Goal: Task Accomplishment & Management: Complete application form

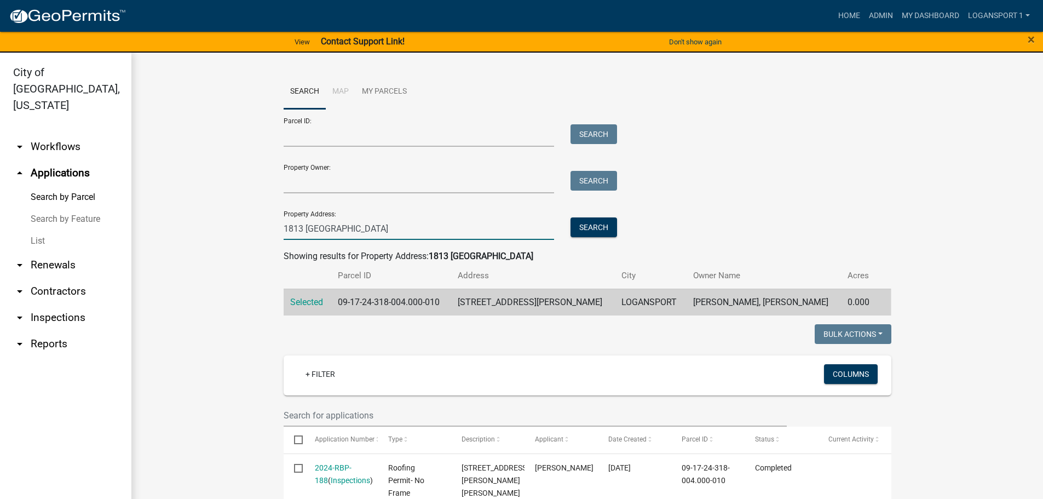
click at [364, 230] on input "1813 clifton" at bounding box center [419, 228] width 271 height 22
click at [854, 9] on link "Home" at bounding box center [849, 15] width 31 height 21
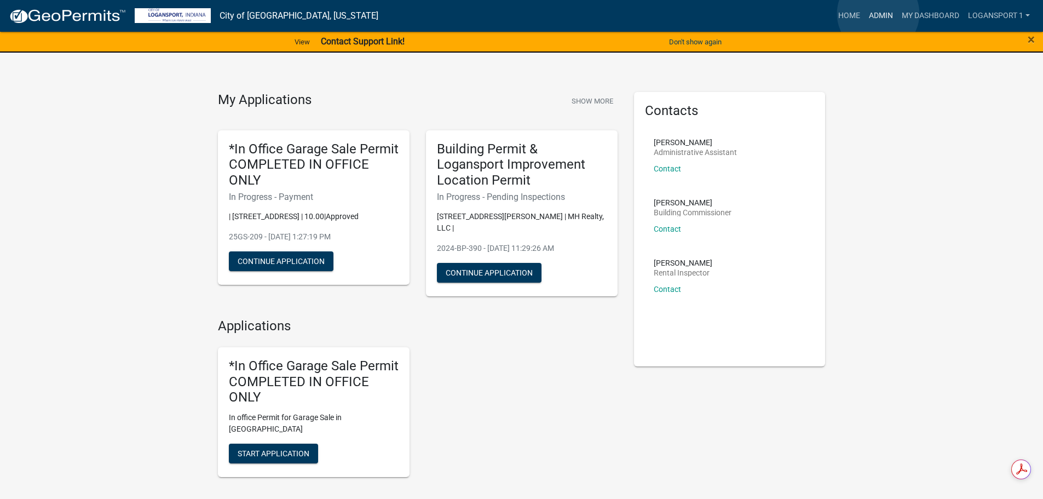
click at [878, 14] on link "Admin" at bounding box center [880, 15] width 33 height 21
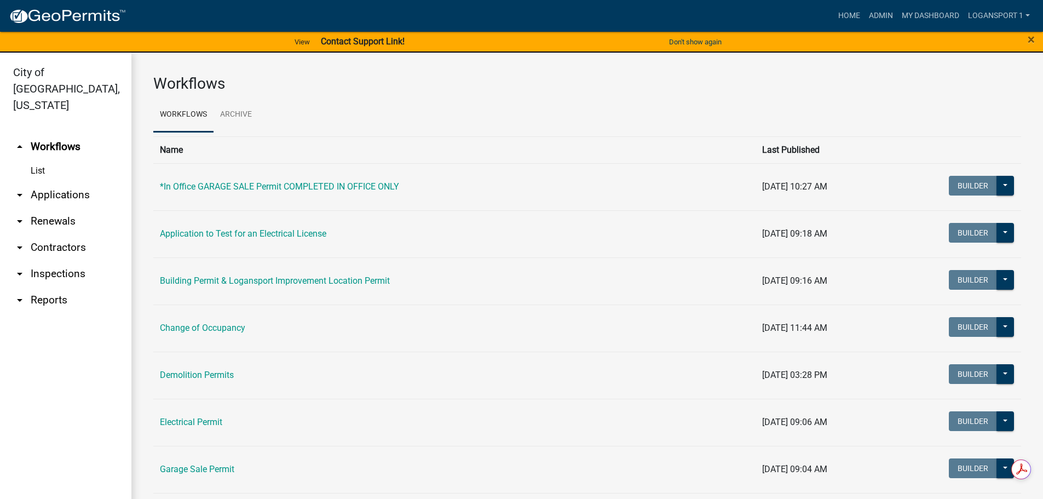
click at [64, 234] on link "arrow_drop_down Contractors" at bounding box center [65, 247] width 131 height 26
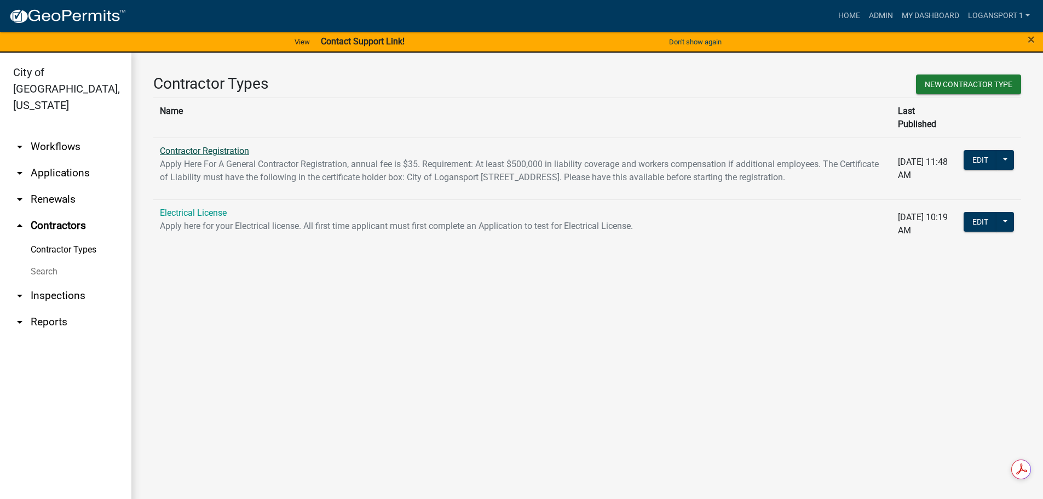
click at [225, 146] on link "Contractor Registration" at bounding box center [204, 151] width 89 height 10
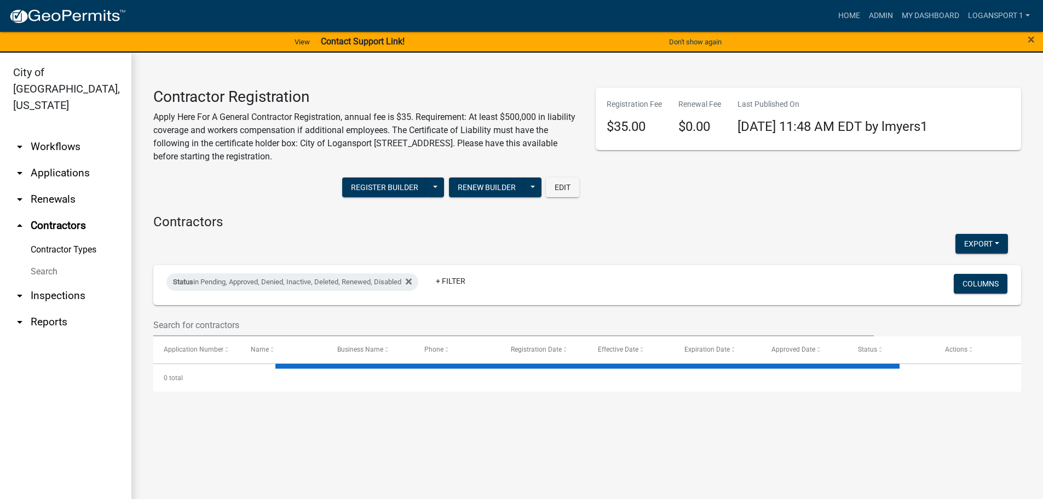
select select "3: 100"
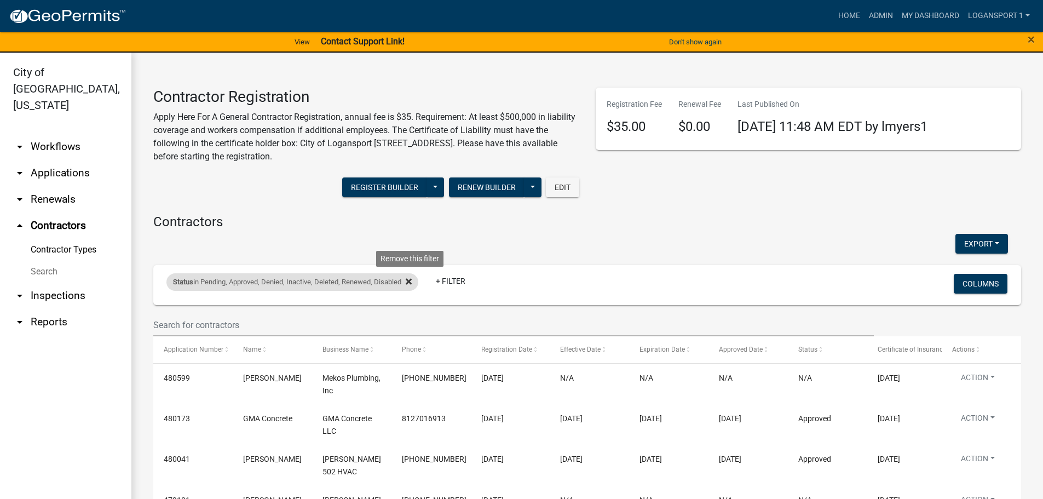
click at [412, 281] on icon at bounding box center [409, 281] width 6 height 6
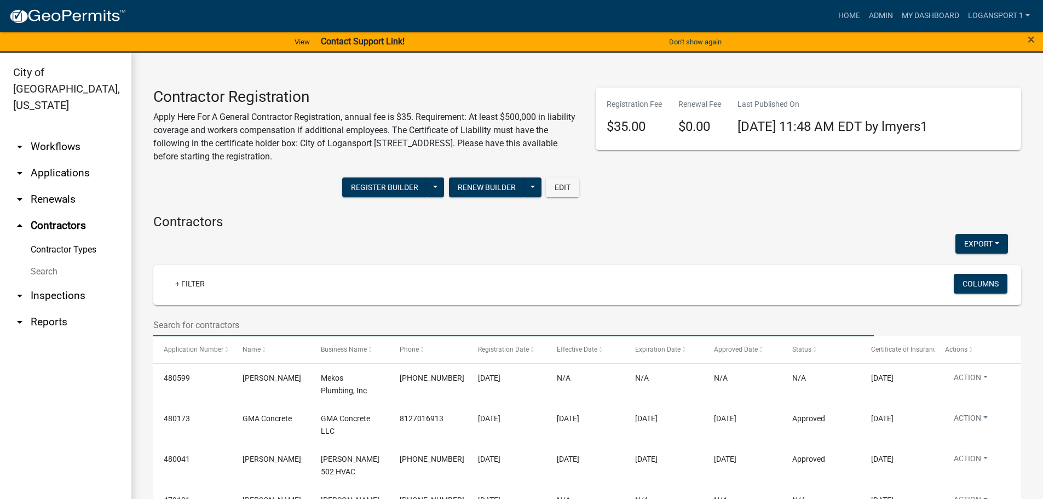
click at [214, 325] on input "text" at bounding box center [513, 325] width 720 height 22
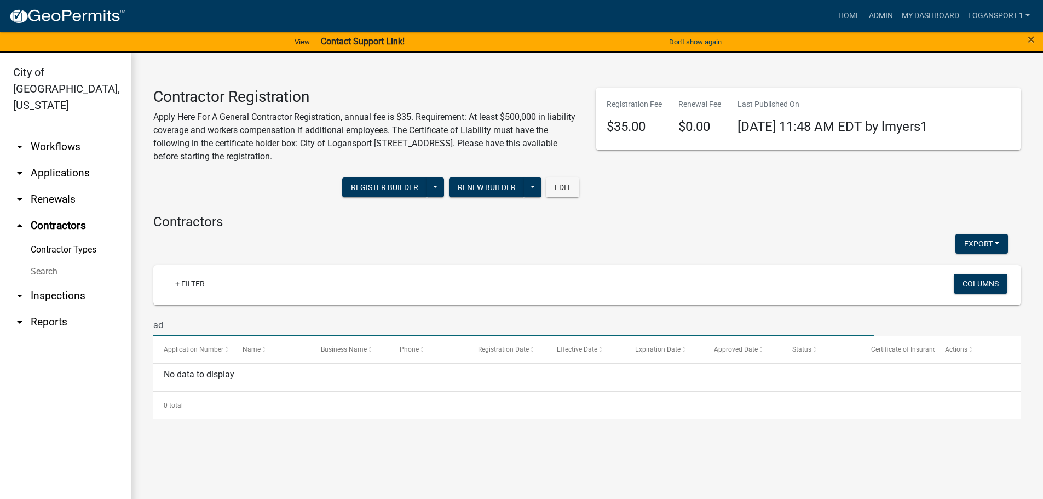
type input "a"
type input "i"
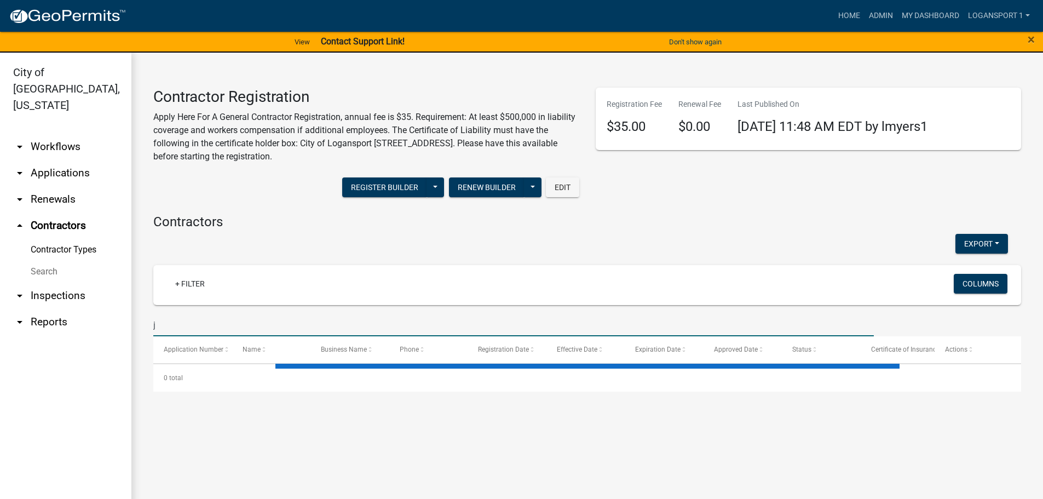
type input "ji"
select select "3: 100"
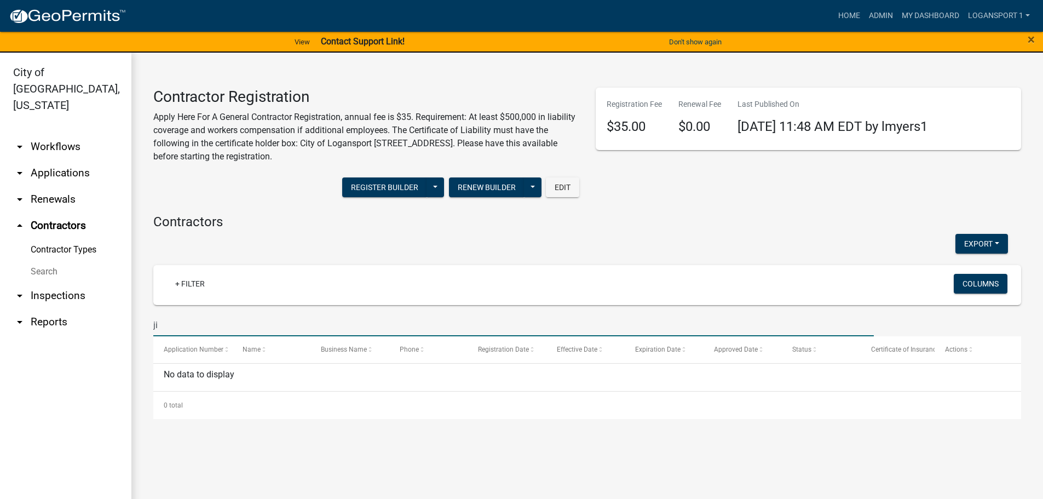
type input "j"
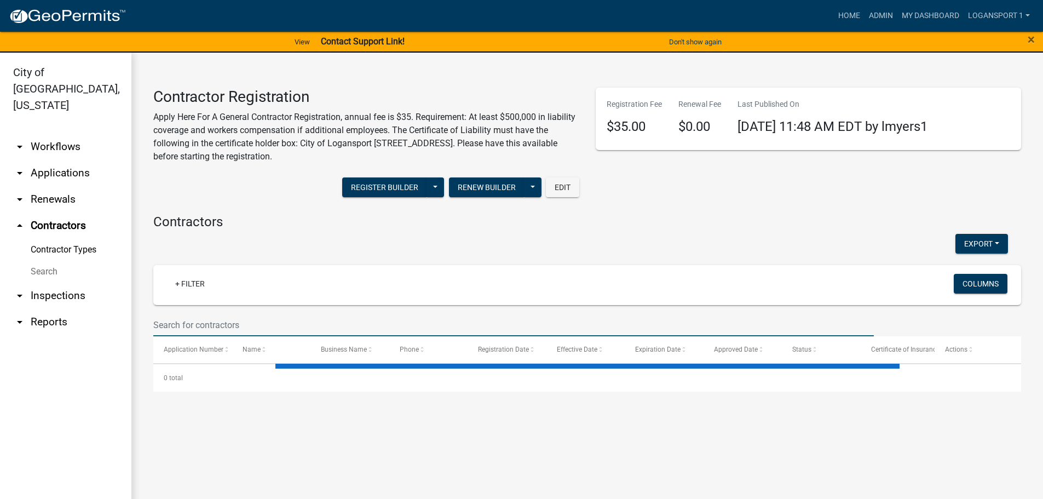
select select "3: 100"
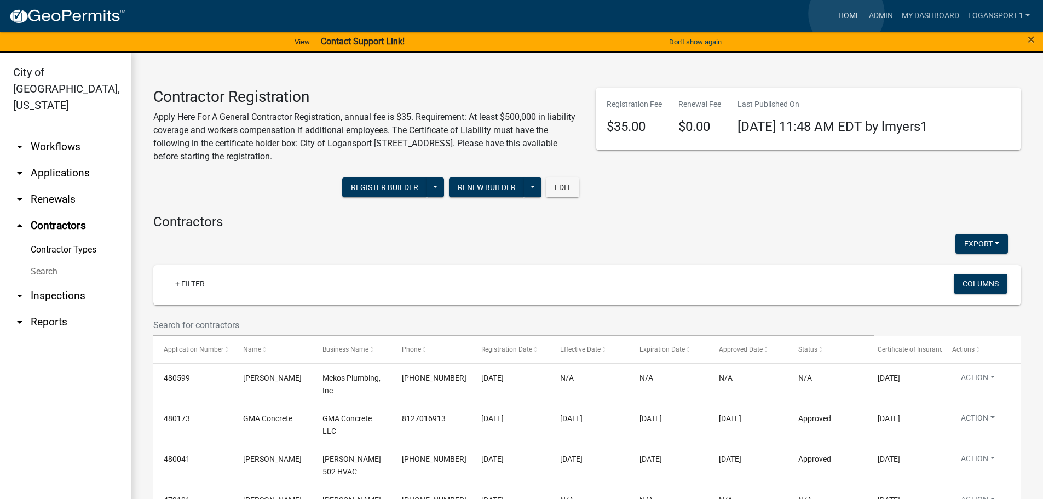
click at [846, 14] on link "Home" at bounding box center [849, 15] width 31 height 21
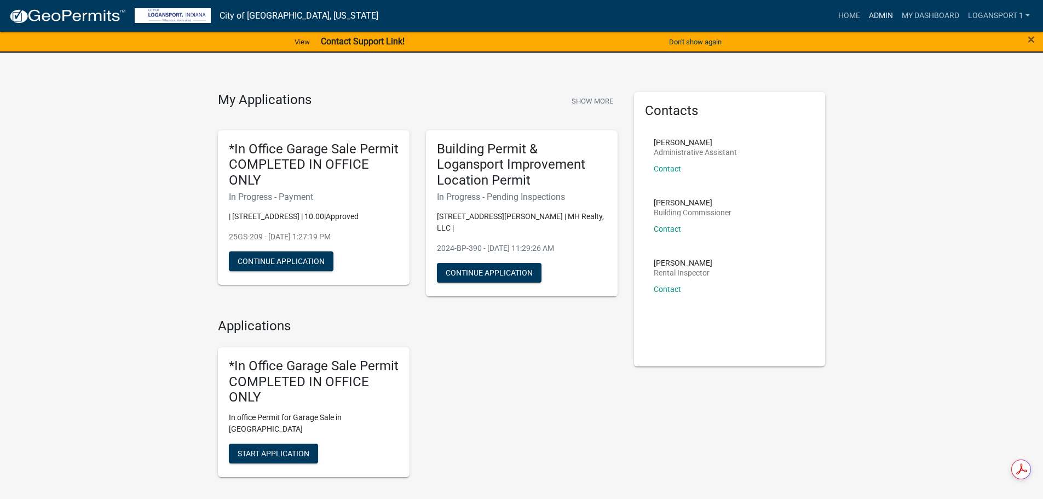
click at [882, 16] on link "Admin" at bounding box center [880, 15] width 33 height 21
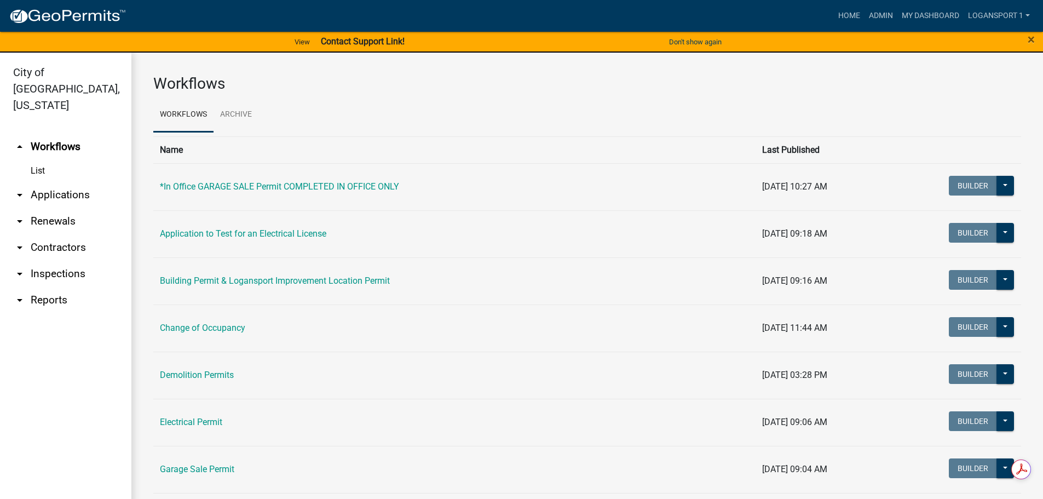
click at [85, 182] on link "arrow_drop_down Applications" at bounding box center [65, 195] width 131 height 26
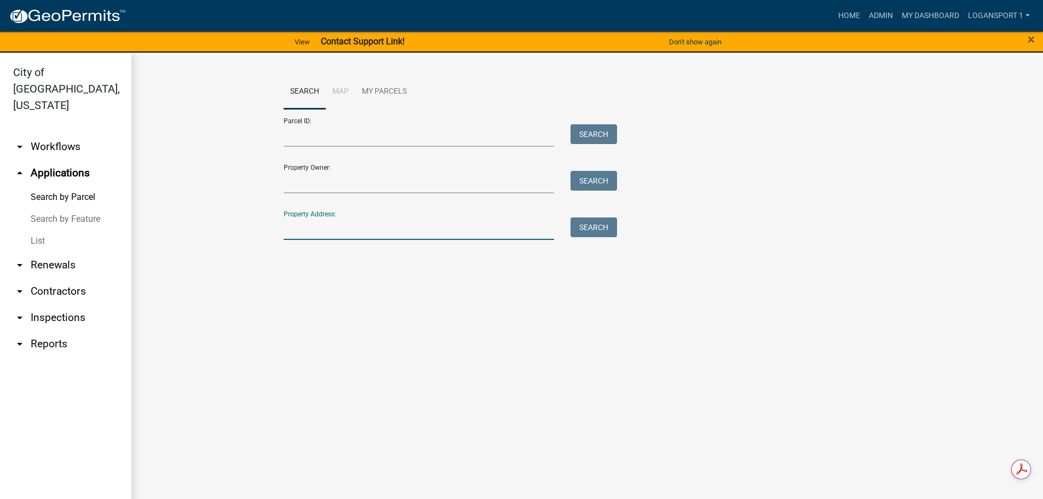
click at [402, 229] on input "Property Address:" at bounding box center [419, 228] width 271 height 22
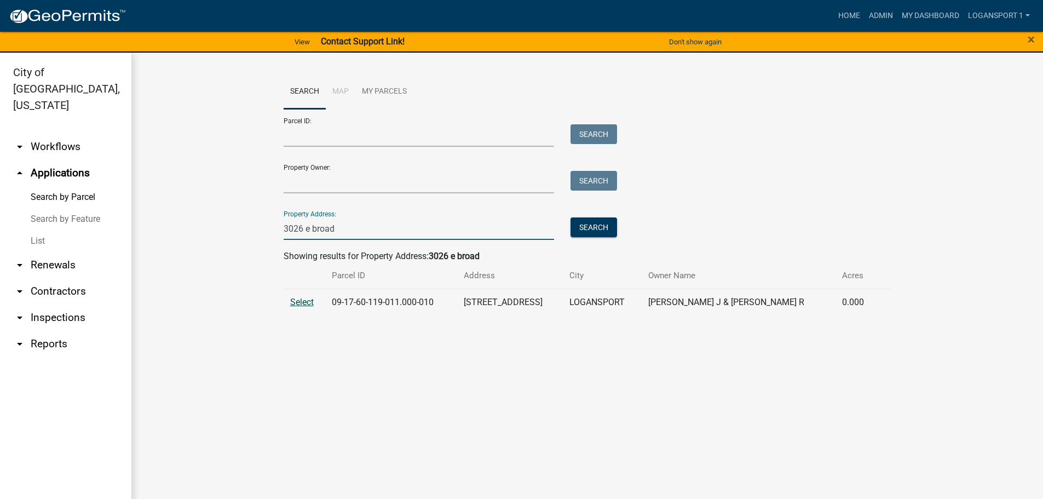
type input "3026 e broad"
click at [299, 297] on span "Select" at bounding box center [302, 302] width 24 height 10
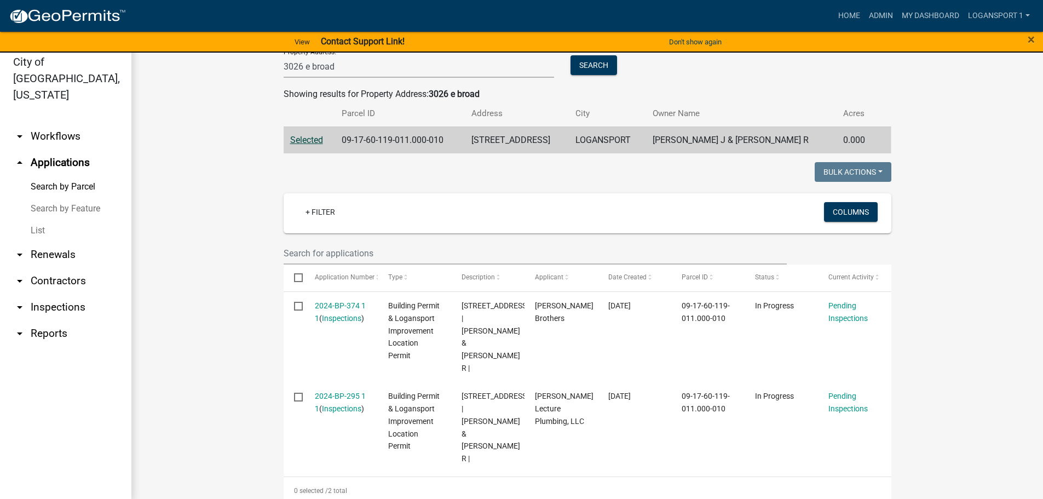
scroll to position [13, 0]
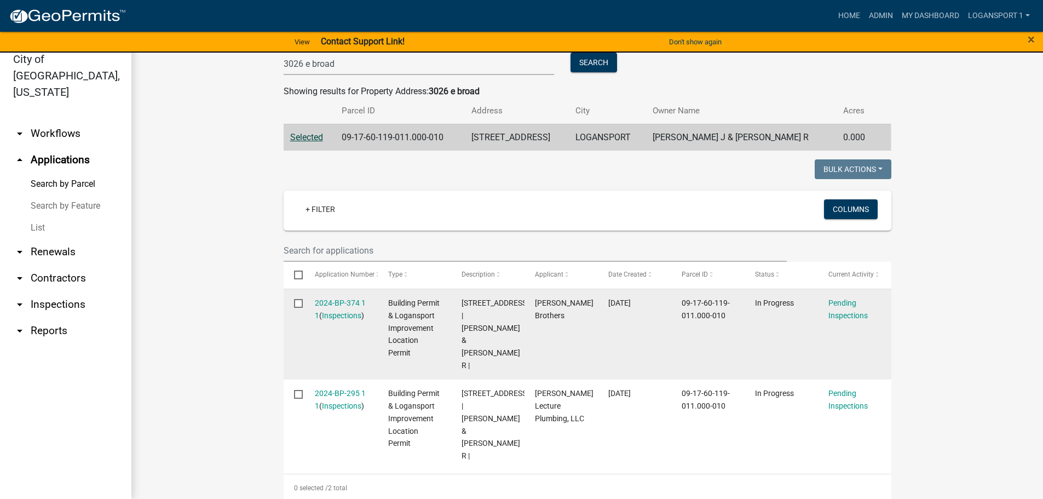
drag, startPoint x: 618, startPoint y: 338, endPoint x: 578, endPoint y: 337, distance: 40.0
click at [578, 337] on datatable-body-cell "Peterman Brothers" at bounding box center [560, 334] width 73 height 90
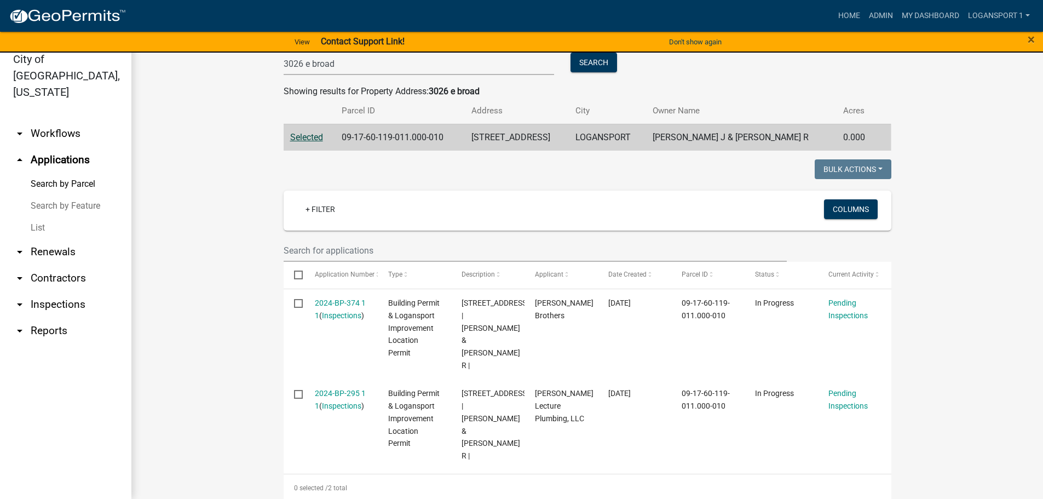
click at [69, 265] on link "arrow_drop_down Contractors" at bounding box center [65, 278] width 131 height 26
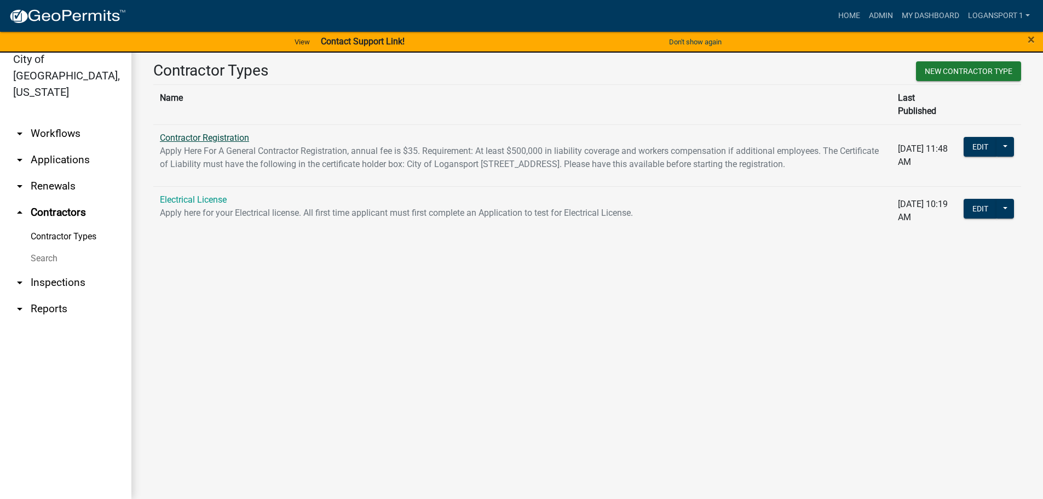
click at [234, 132] on link "Contractor Registration" at bounding box center [204, 137] width 89 height 10
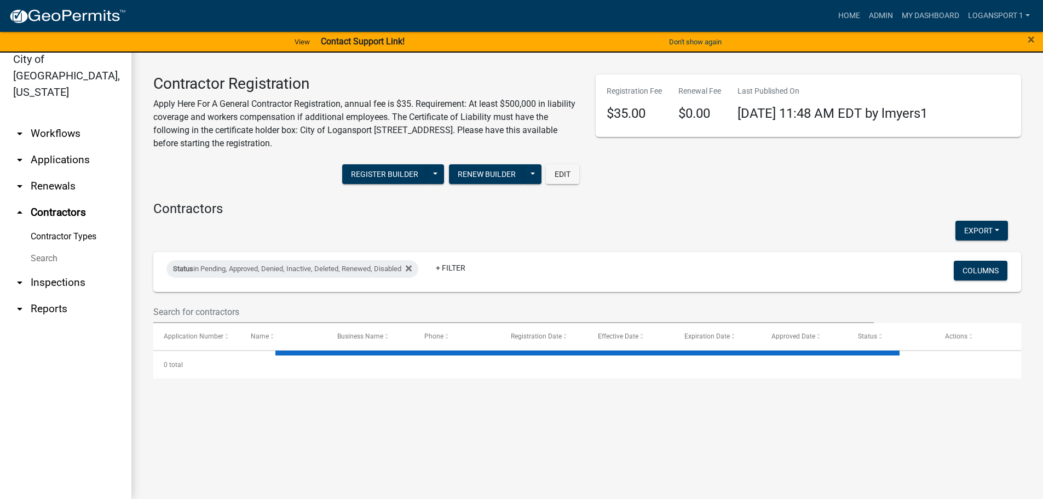
select select "3: 100"
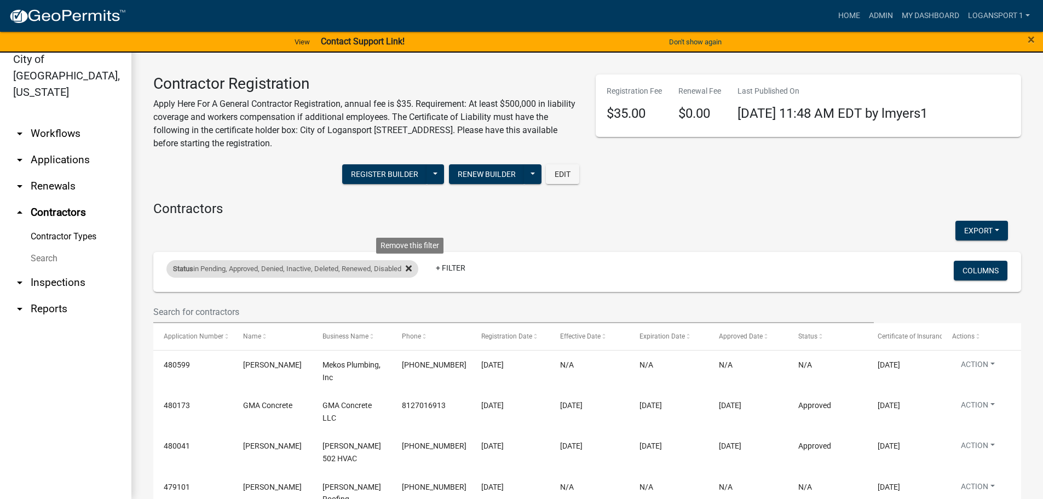
click at [412, 270] on icon at bounding box center [409, 268] width 6 height 9
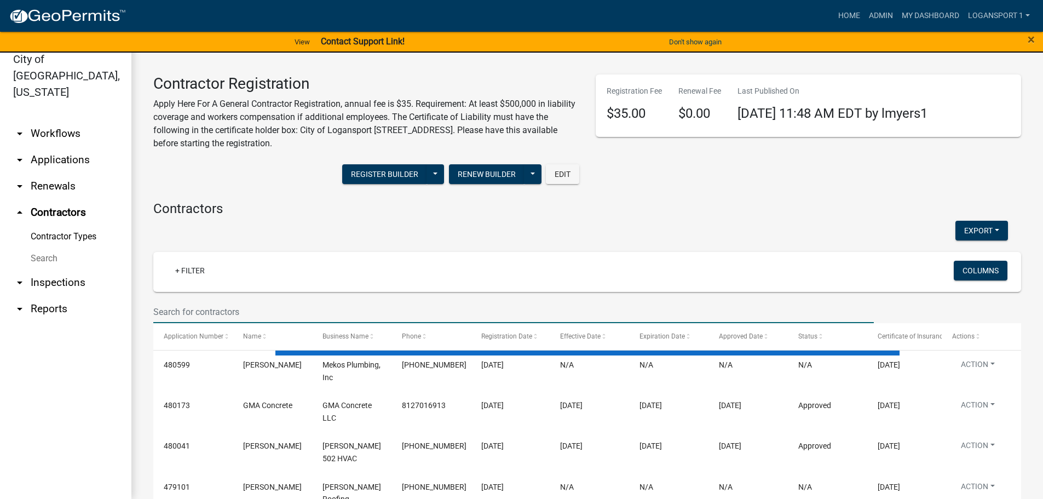
click at [194, 309] on input "text" at bounding box center [513, 312] width 720 height 22
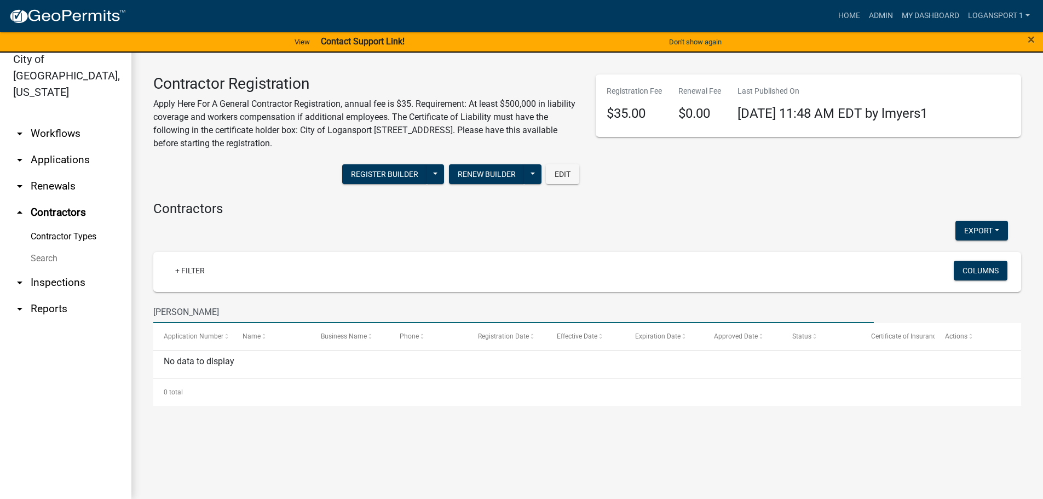
type input "adair"
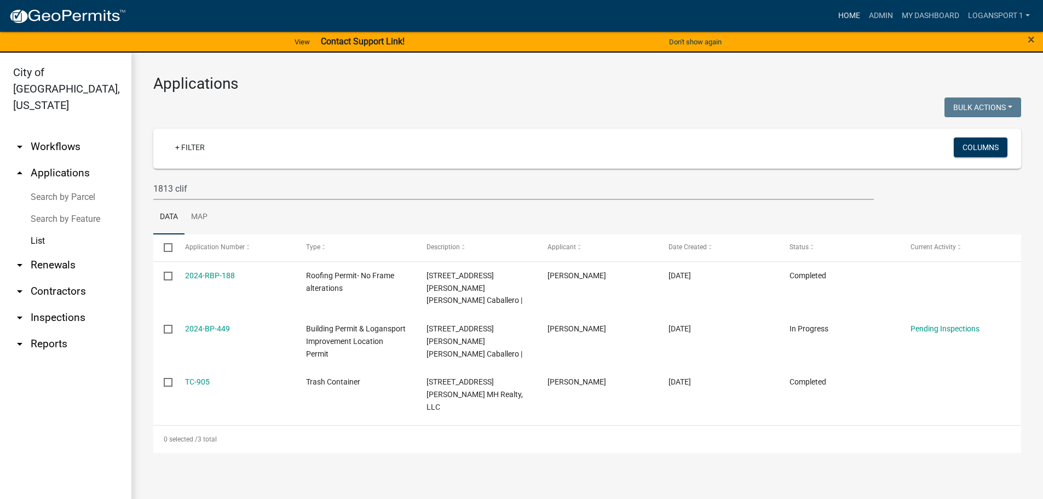
click at [849, 15] on link "Home" at bounding box center [849, 15] width 31 height 21
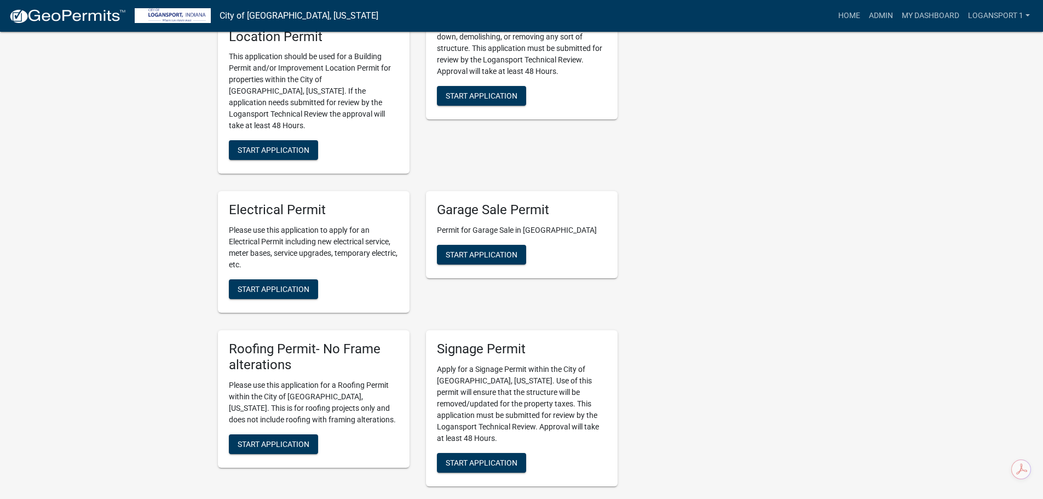
scroll to position [547, 0]
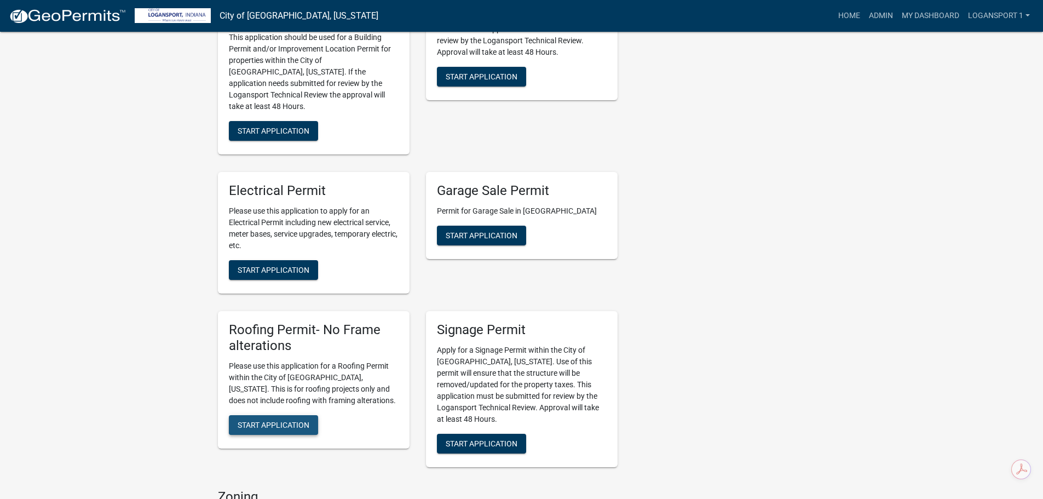
click at [294, 415] on button "Start Application" at bounding box center [273, 425] width 89 height 20
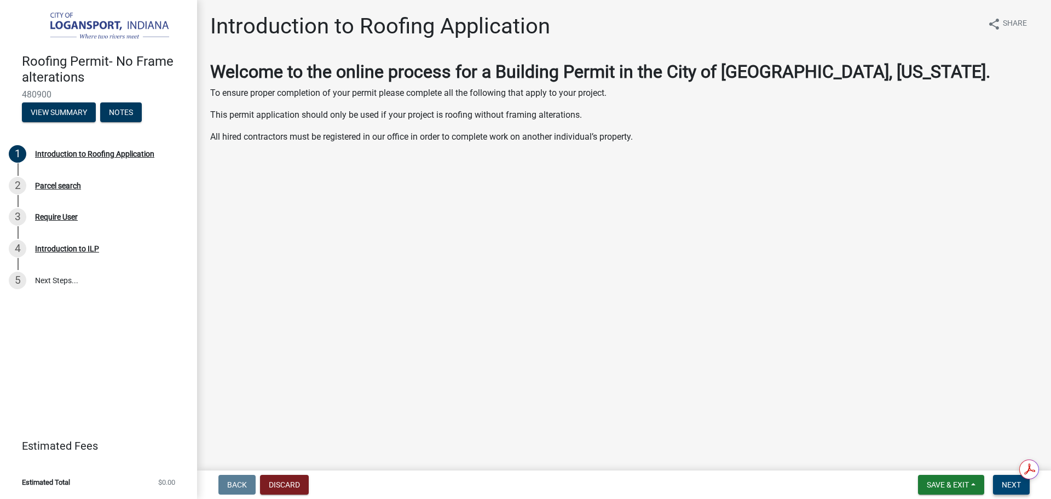
click at [1005, 488] on span "Next" at bounding box center [1011, 484] width 19 height 9
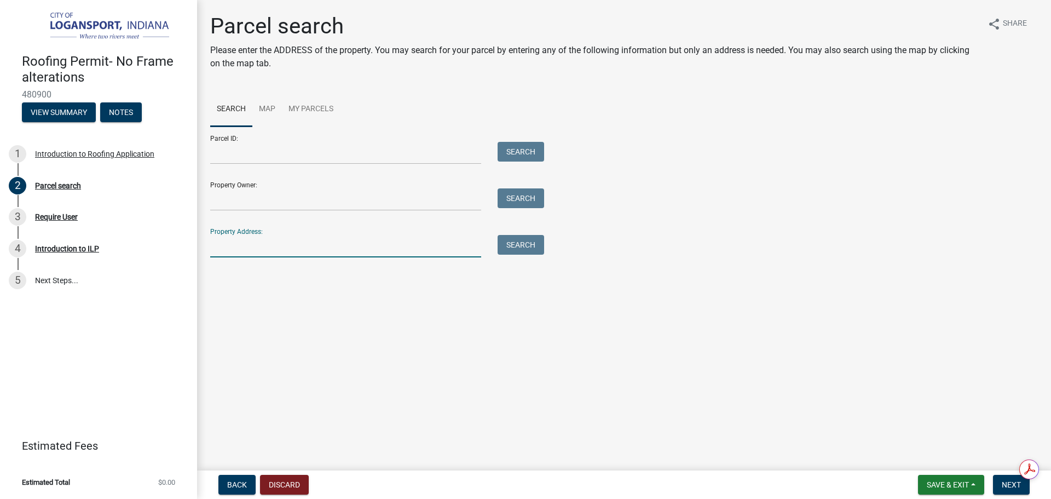
click at [364, 241] on input "Property Address:" at bounding box center [345, 246] width 271 height 22
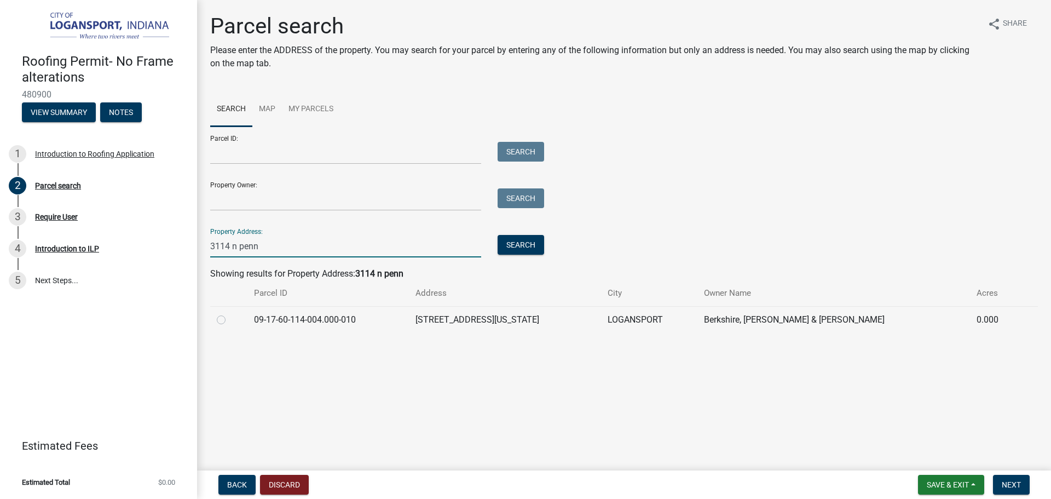
type input "3114 n penn"
click at [230, 313] on label at bounding box center [230, 313] width 0 height 0
click at [230, 319] on input "radio" at bounding box center [233, 316] width 7 height 7
radio input "true"
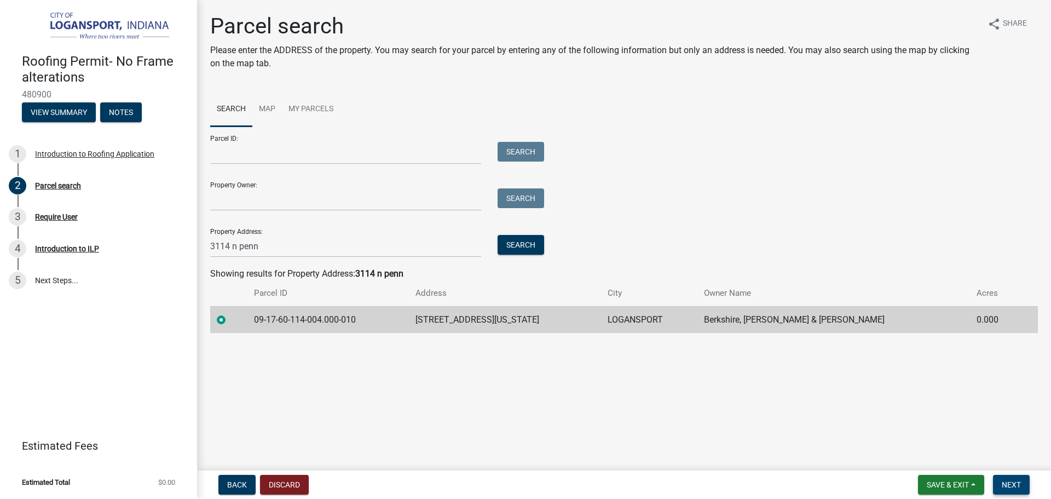
click at [1003, 483] on span "Next" at bounding box center [1011, 484] width 19 height 9
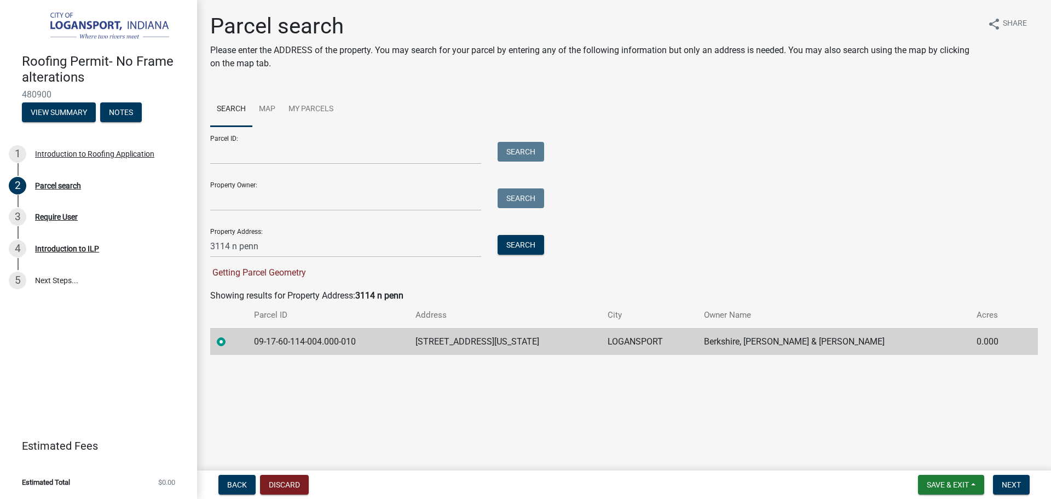
click at [215, 337] on td at bounding box center [228, 341] width 37 height 27
click at [514, 249] on button "Search" at bounding box center [521, 245] width 47 height 20
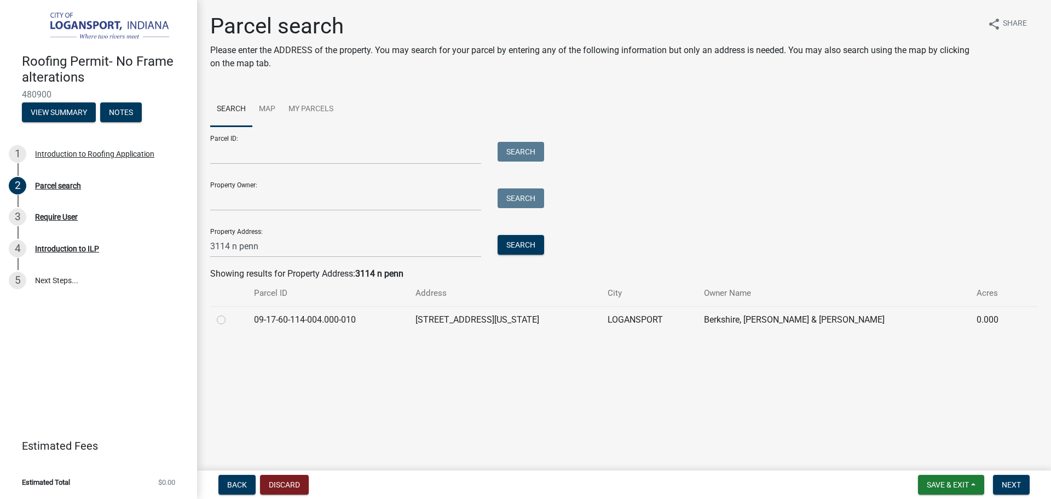
click at [230, 313] on label at bounding box center [230, 313] width 0 height 0
click at [230, 316] on input "radio" at bounding box center [233, 316] width 7 height 7
radio input "true"
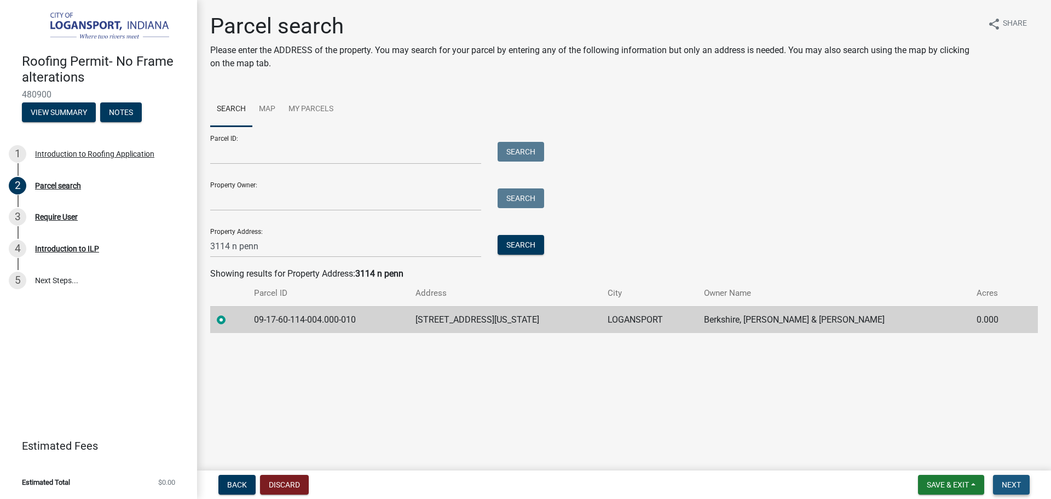
click at [1013, 489] on button "Next" at bounding box center [1011, 485] width 37 height 20
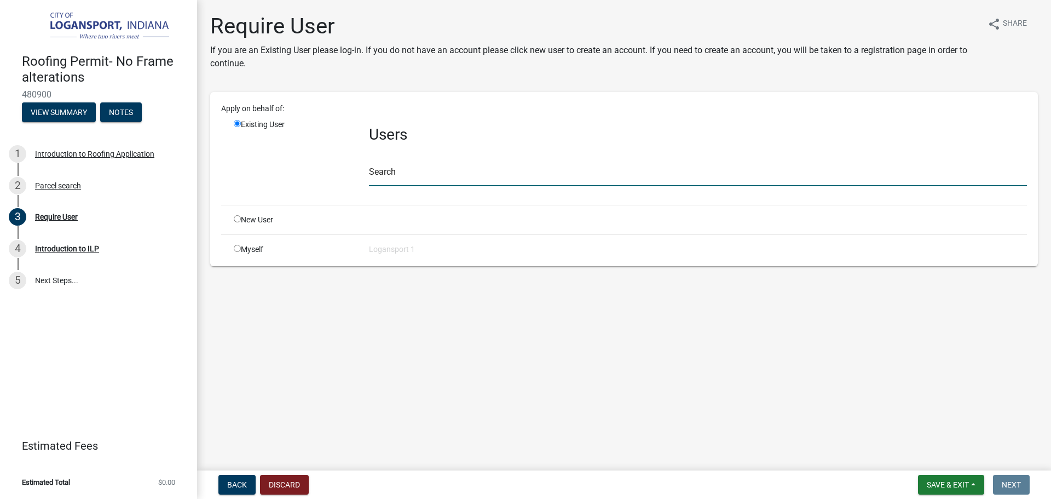
click at [486, 177] on input "text" at bounding box center [698, 175] width 658 height 22
type input "j"
type input "a"
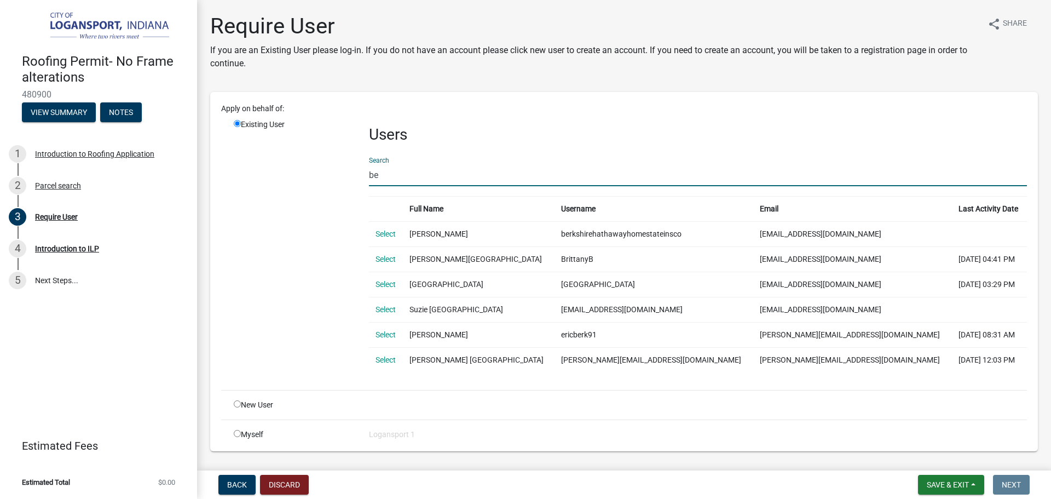
type input "b"
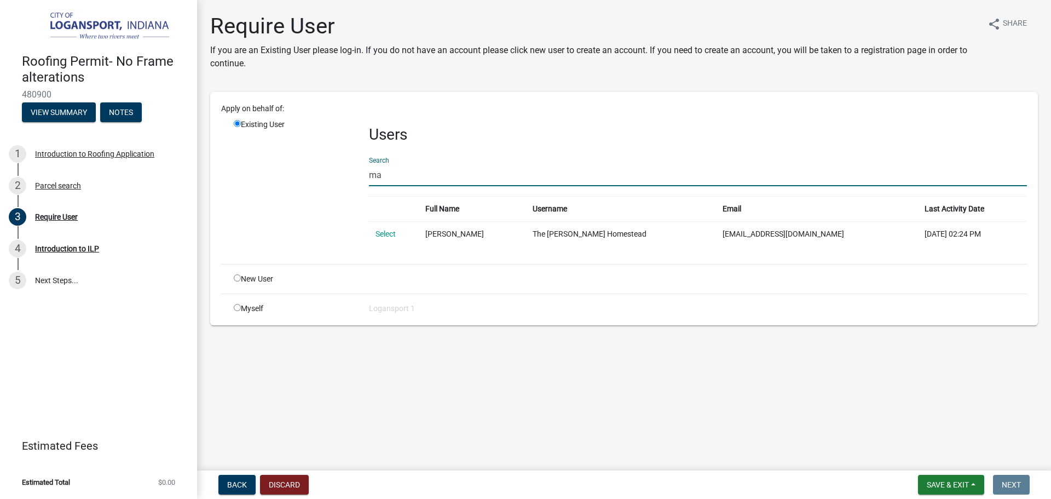
type input "m"
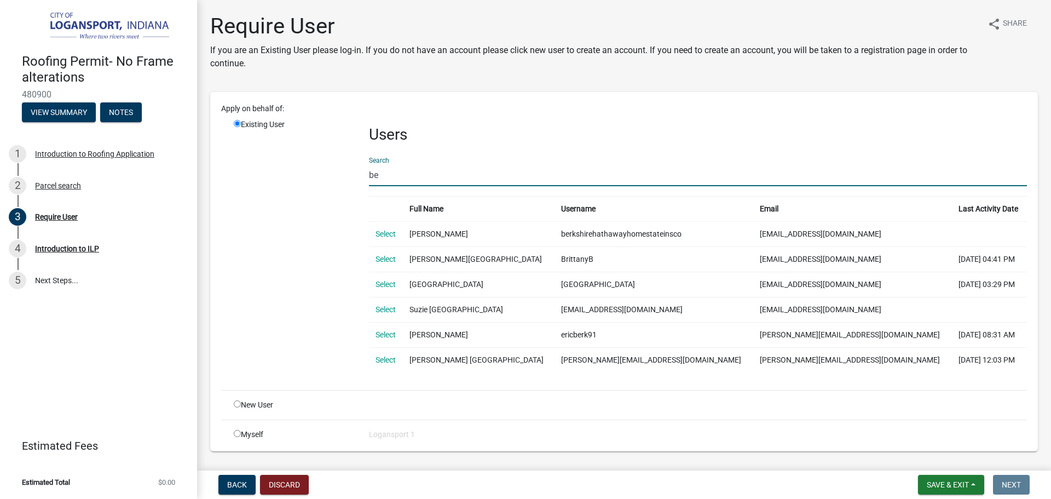
type input "b"
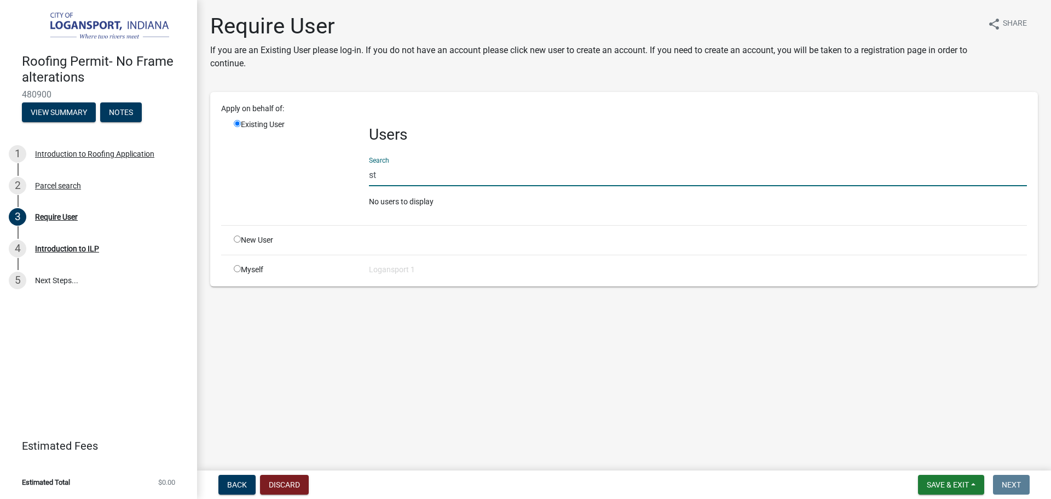
type input "s"
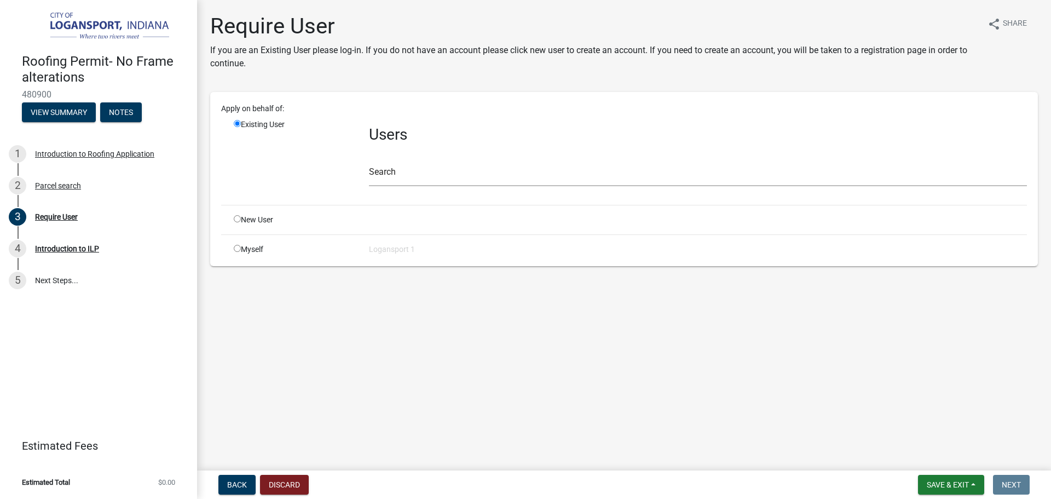
click at [238, 220] on input "radio" at bounding box center [237, 218] width 7 height 7
radio input "true"
radio input "false"
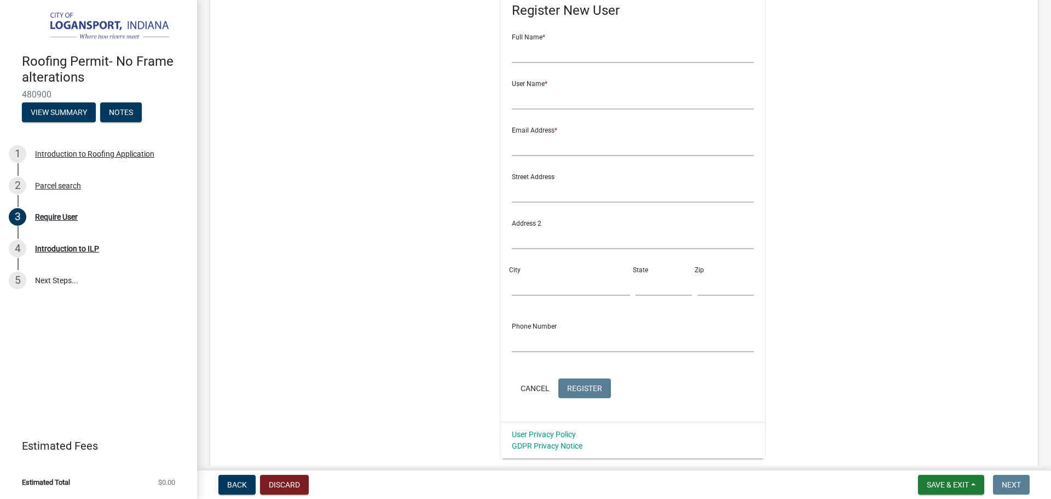
scroll to position [164, 0]
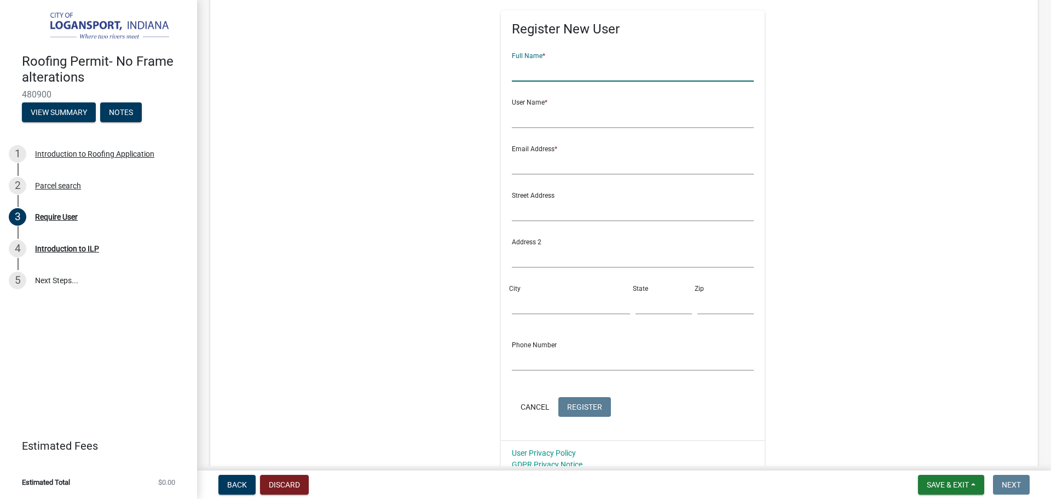
click at [558, 68] on input "text" at bounding box center [633, 70] width 243 height 22
type input "[PERSON_NAME]"
click at [587, 118] on input "text" at bounding box center [633, 117] width 243 height 22
type input "[PERSON_NAME]"
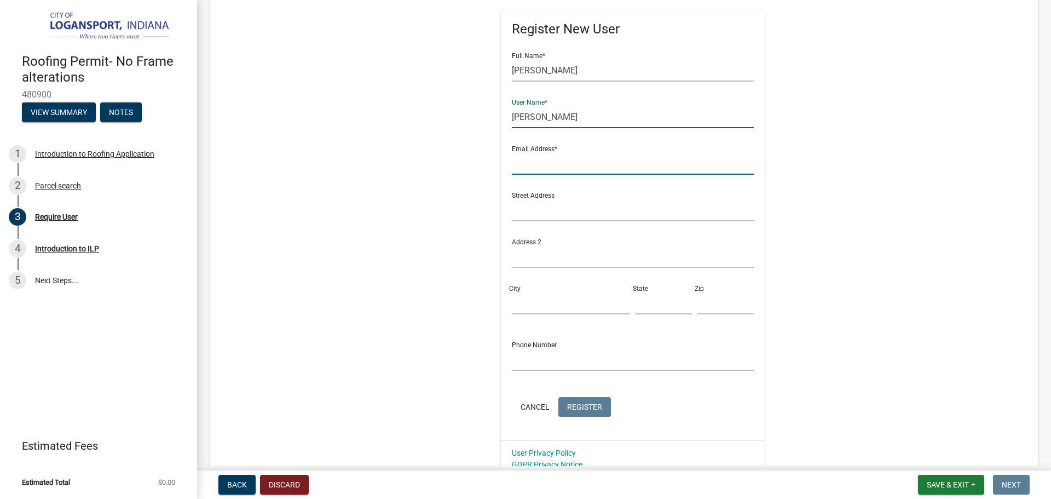
click at [604, 159] on input "text" at bounding box center [633, 163] width 243 height 22
type input "[EMAIL_ADDRESS][DOMAIN_NAME]"
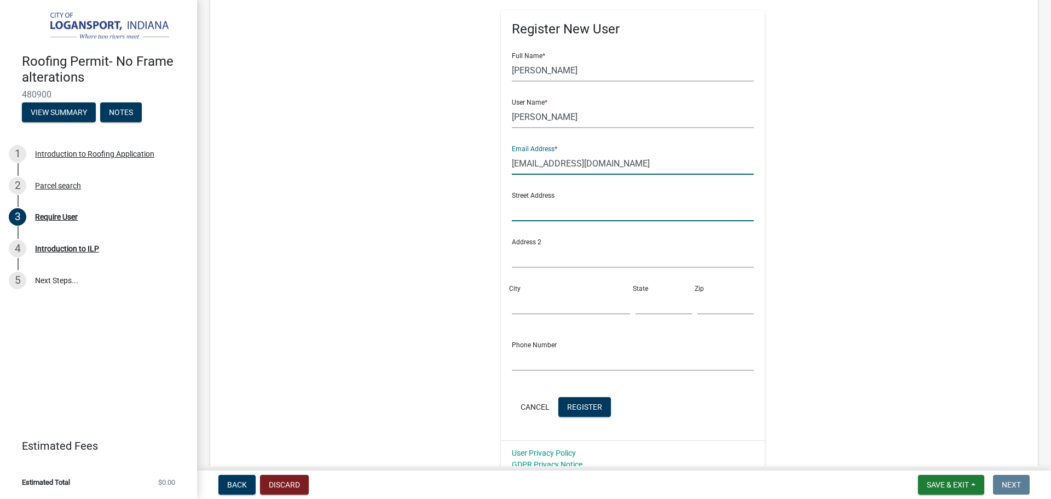
click at [603, 200] on input "text" at bounding box center [633, 210] width 243 height 22
type input "[STREET_ADDRESS]"
click at [517, 298] on input "City" at bounding box center [571, 303] width 118 height 22
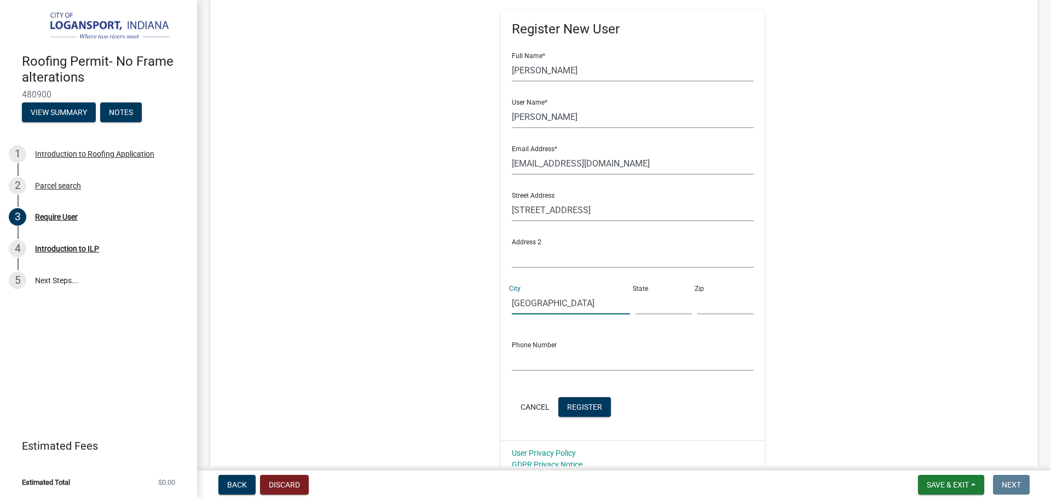
type input "[GEOGRAPHIC_DATA]"
click at [642, 304] on input "text" at bounding box center [664, 303] width 56 height 22
type input "in"
click at [698, 308] on input "text" at bounding box center [726, 303] width 56 height 22
type input "46917"
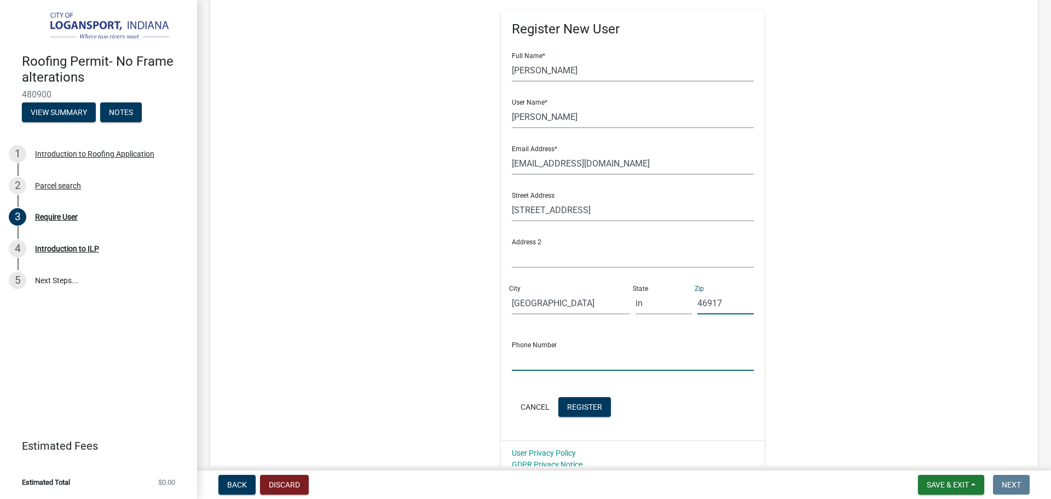
click at [545, 355] on input "text" at bounding box center [633, 359] width 243 height 22
type input "[PHONE_NUMBER]"
click at [575, 405] on span "Register" at bounding box center [584, 406] width 35 height 9
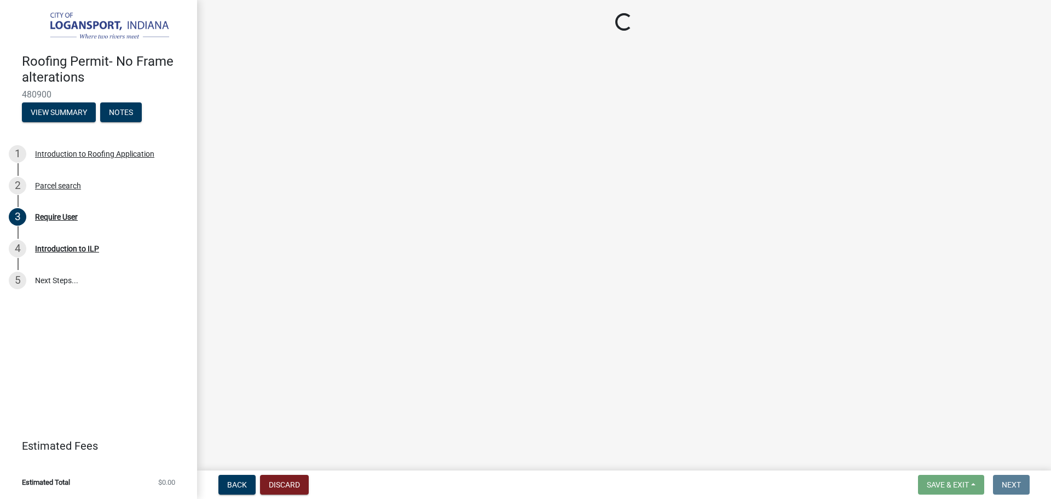
scroll to position [0, 0]
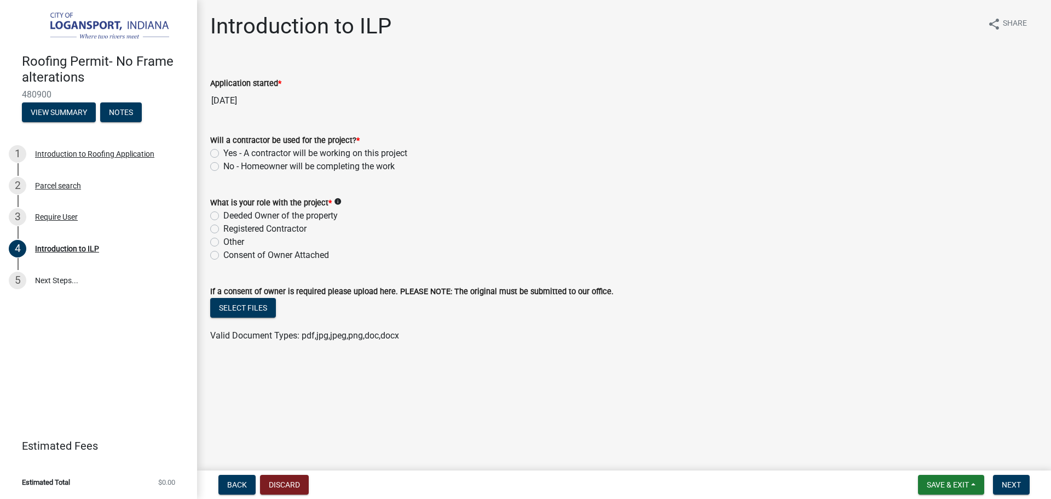
click at [223, 163] on label "No - Homeowner will be completing the work" at bounding box center [308, 166] width 171 height 13
click at [223, 163] on input "No - Homeowner will be completing the work" at bounding box center [226, 163] width 7 height 7
radio input "true"
click at [223, 215] on label "Deeded Owner of the property" at bounding box center [280, 215] width 114 height 13
click at [223, 215] on input "Deeded Owner of the property" at bounding box center [226, 212] width 7 height 7
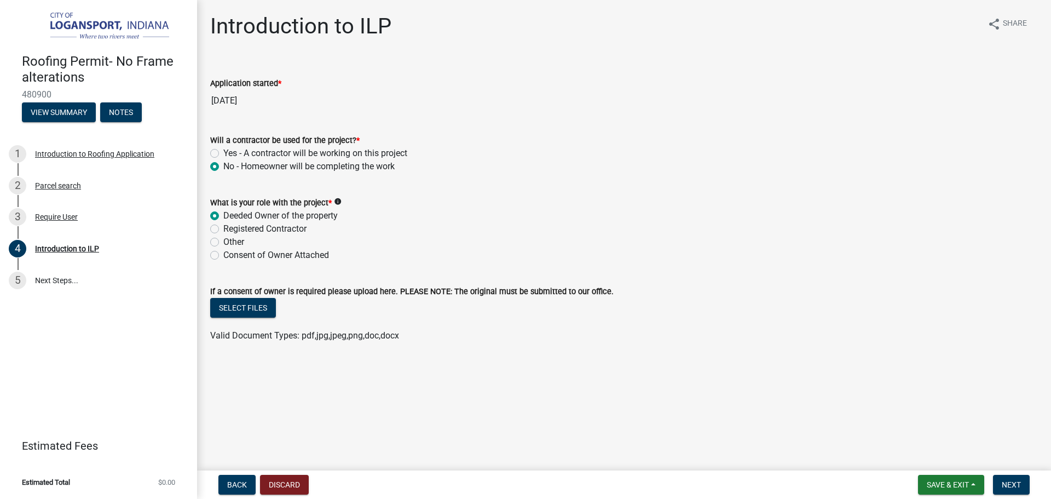
radio input "true"
click at [1005, 486] on span "Next" at bounding box center [1011, 484] width 19 height 9
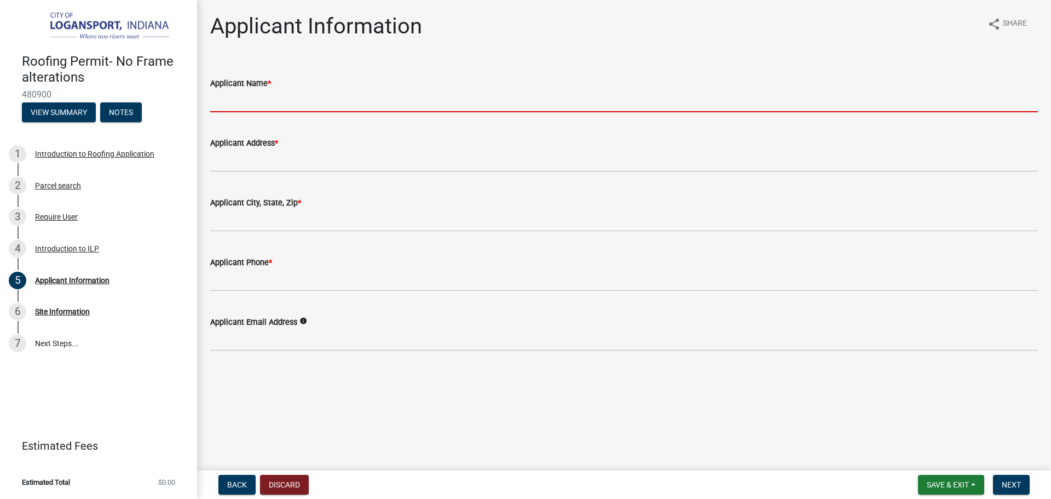
click at [315, 102] on input "Applicant Name *" at bounding box center [624, 101] width 828 height 22
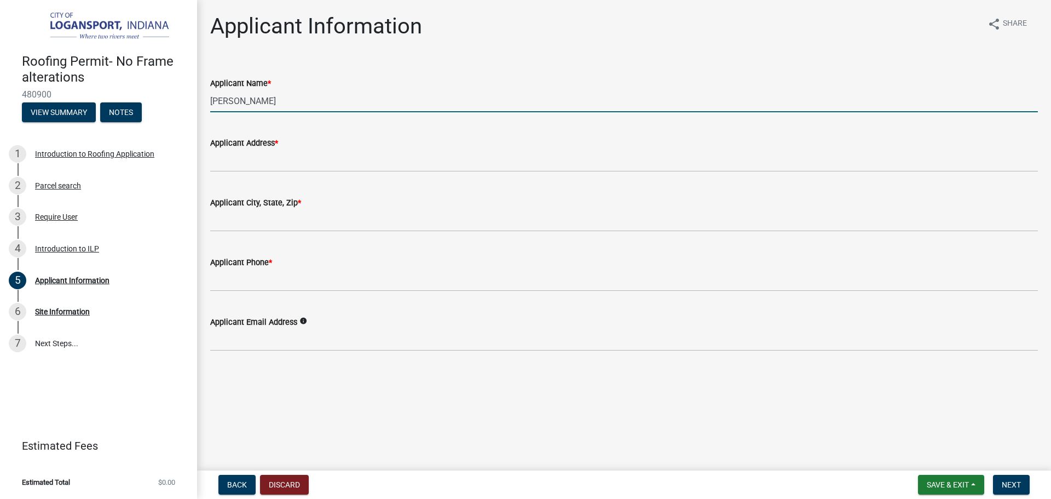
type input "[PERSON_NAME]"
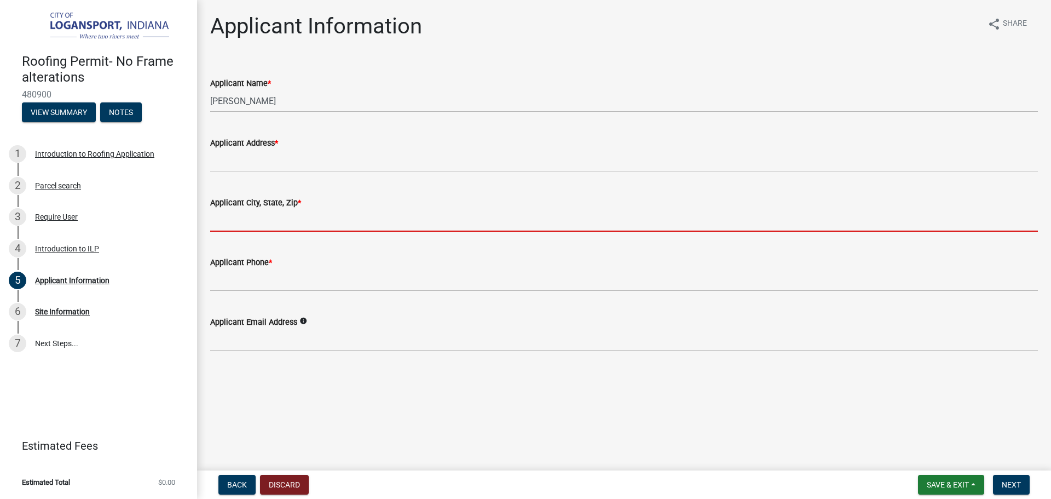
click at [220, 227] on input "Applicant City, State, Zip *" at bounding box center [624, 220] width 828 height 22
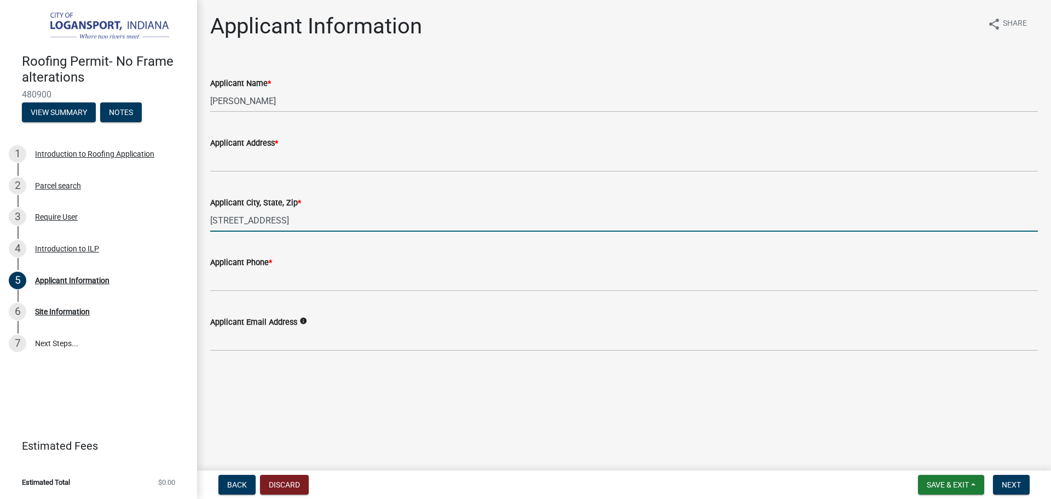
type input "[STREET_ADDRESS]"
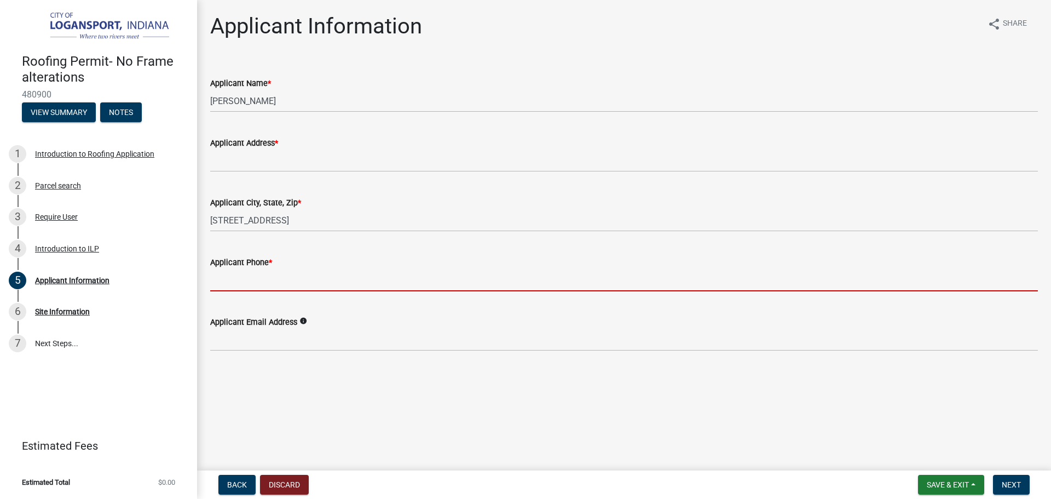
click at [240, 284] on input "Applicant Phone *" at bounding box center [624, 280] width 828 height 22
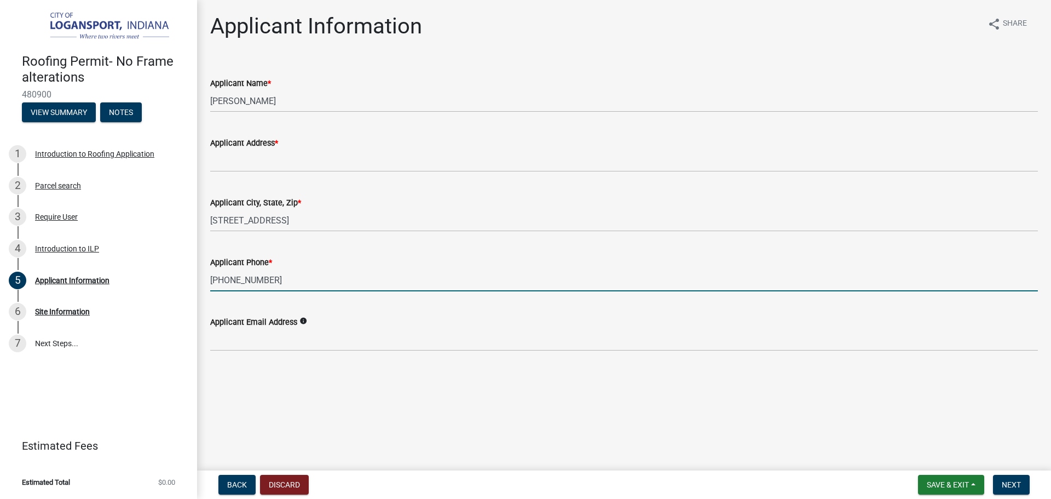
type input "[PHONE_NUMBER]"
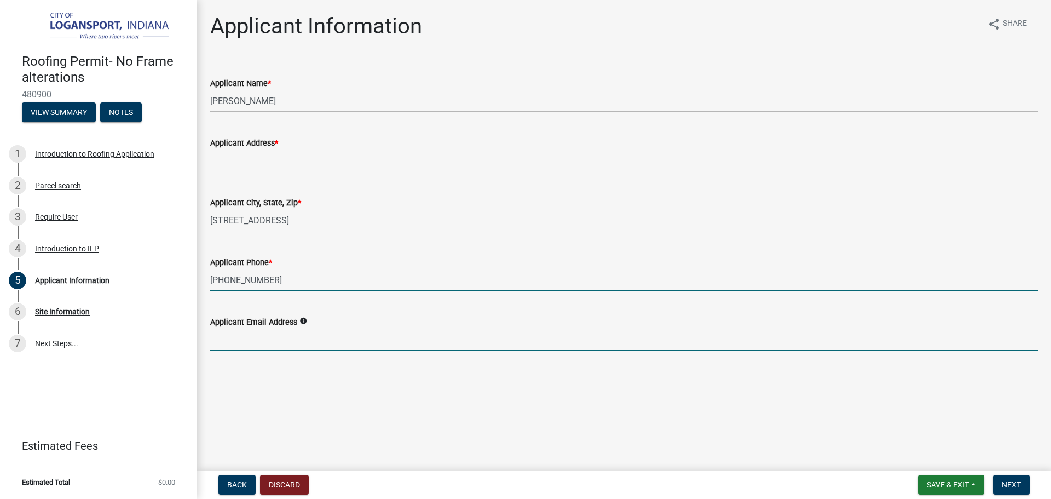
click at [234, 338] on input "Applicant Email Address" at bounding box center [624, 339] width 828 height 22
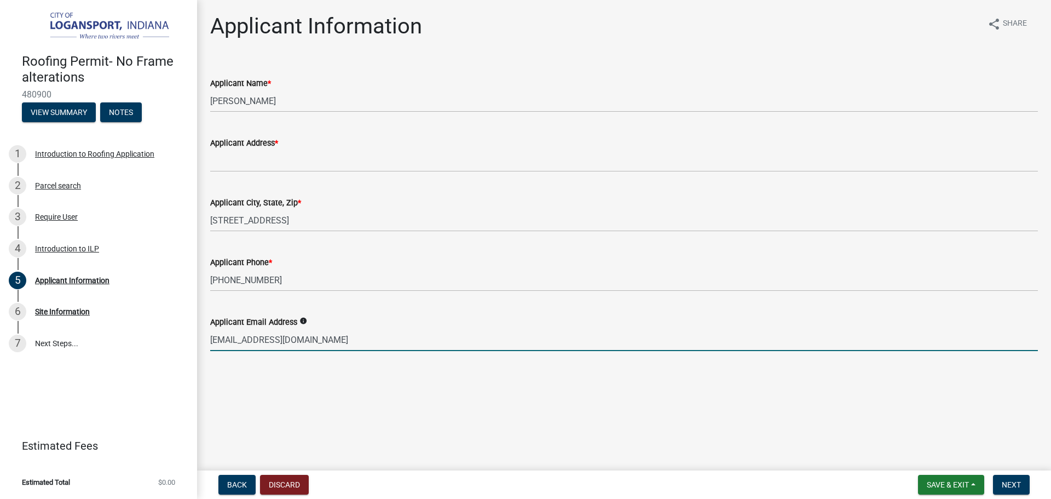
type input "[EMAIL_ADDRESS][DOMAIN_NAME]"
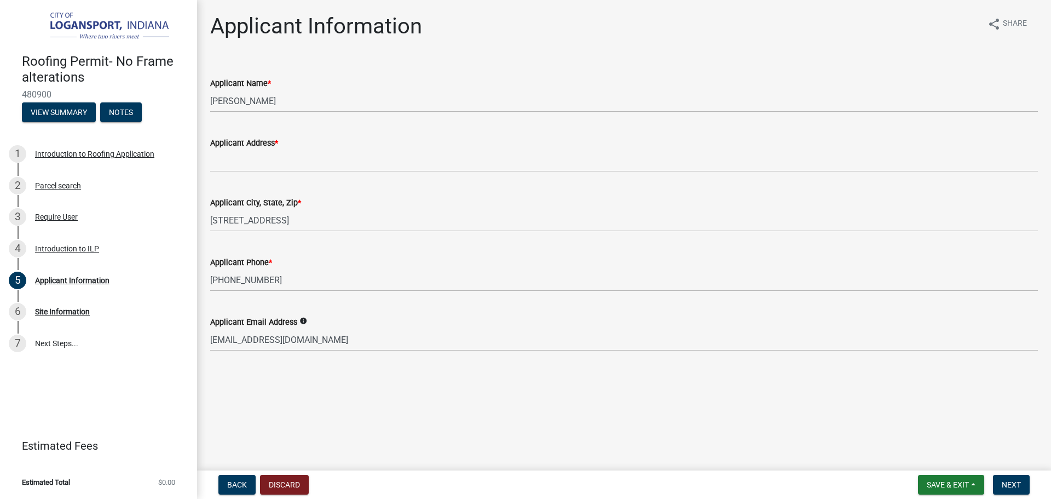
click at [633, 395] on main "Applicant Information share Share Applicant Name * [PERSON_NAME] Applicant Addr…" at bounding box center [624, 233] width 854 height 466
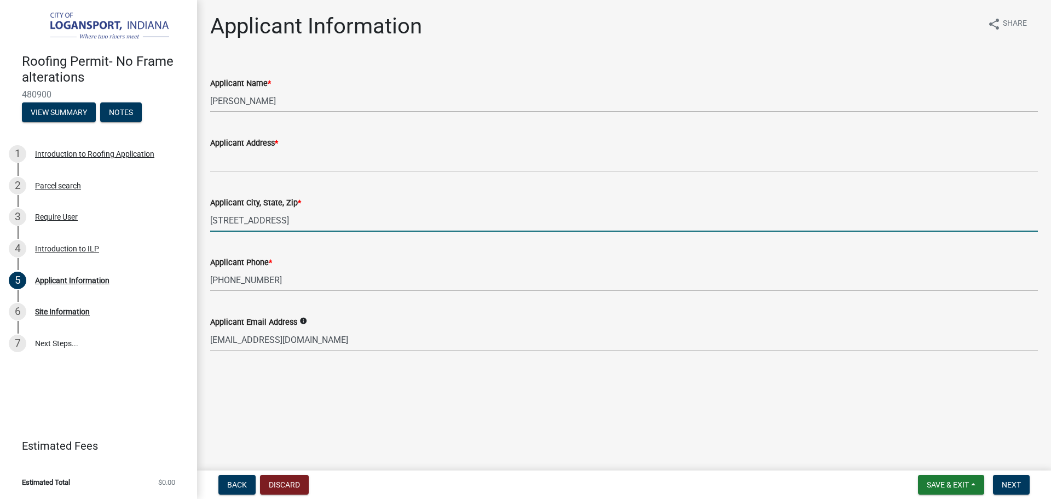
click at [303, 219] on input "[STREET_ADDRESS]" at bounding box center [624, 220] width 828 height 22
type input "camden in 46917"
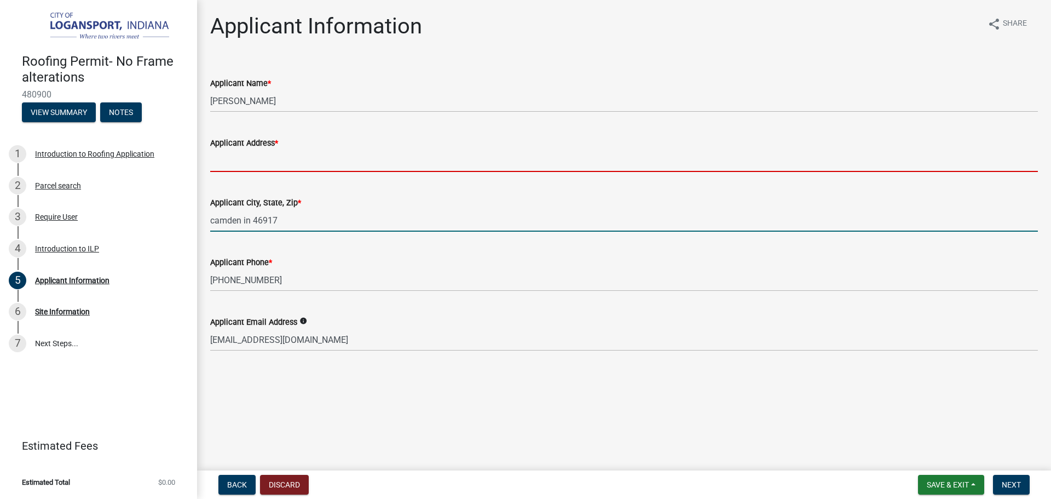
drag, startPoint x: 350, startPoint y: 160, endPoint x: 348, endPoint y: 155, distance: 5.9
click at [348, 155] on input "Applicant Address *" at bounding box center [624, 160] width 828 height 22
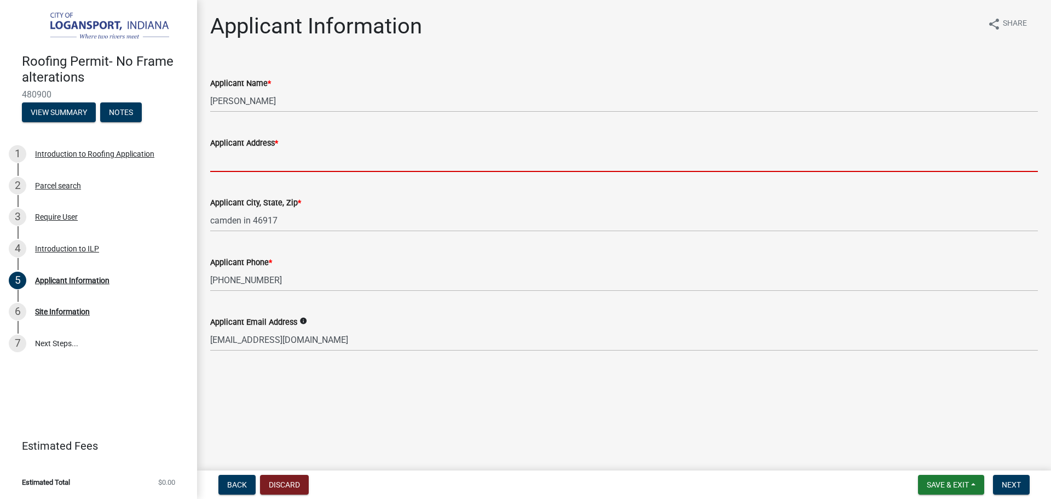
paste input "[STREET_ADDRESS]"
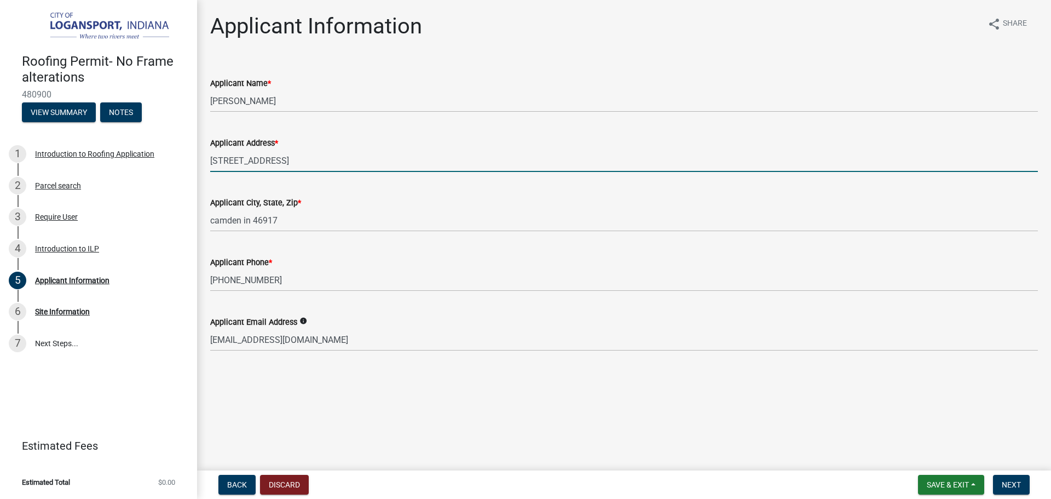
type input "[STREET_ADDRESS]"
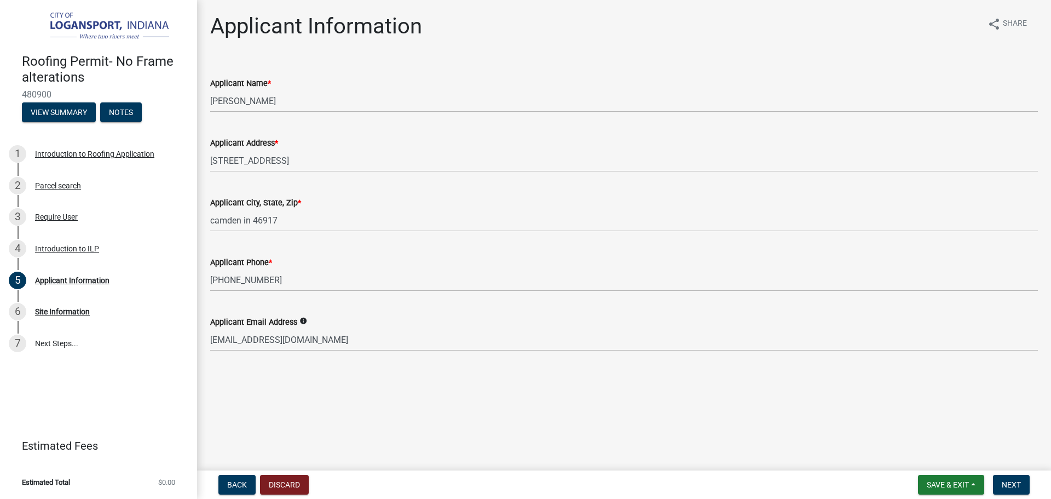
click at [554, 433] on main "Applicant Information share Share Applicant Name * [PERSON_NAME] berkshire Appl…" at bounding box center [624, 233] width 854 height 466
click at [1021, 481] on span "Next" at bounding box center [1011, 484] width 19 height 9
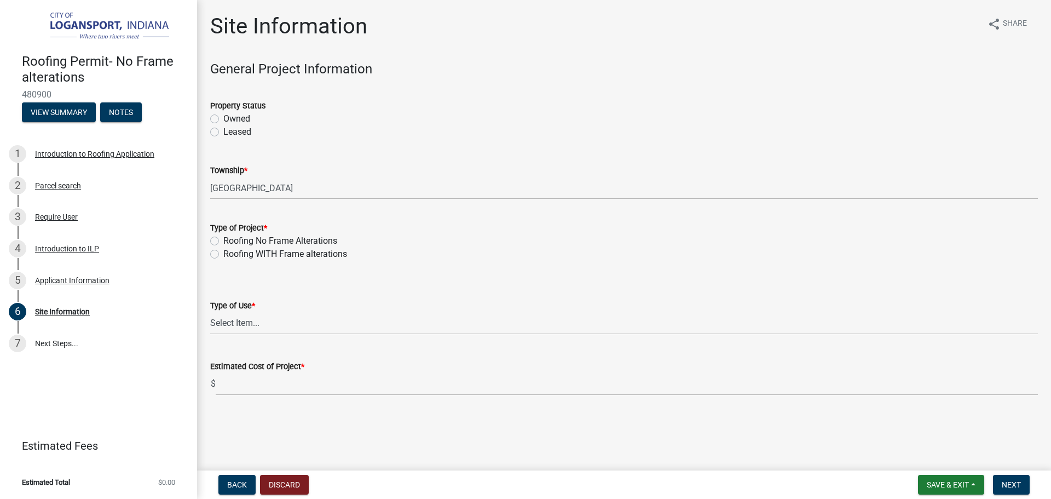
click at [223, 118] on label "Owned" at bounding box center [236, 118] width 27 height 13
click at [223, 118] on input "Owned" at bounding box center [226, 115] width 7 height 7
radio input "true"
click at [223, 240] on label "Roofing No Frame Alterations" at bounding box center [280, 240] width 114 height 13
click at [223, 240] on input "Roofing No Frame Alterations" at bounding box center [226, 237] width 7 height 7
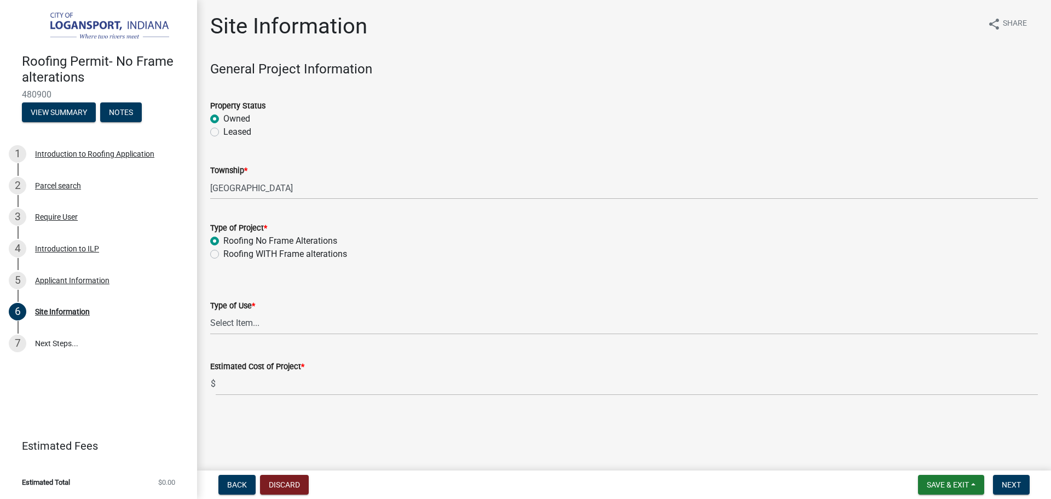
radio input "true"
click at [269, 316] on select "Select Item... Residential Commercial/Industrial Agricultural Public/Semi Public" at bounding box center [624, 323] width 828 height 22
click at [210, 312] on select "Select Item... Residential Commercial/Industrial Agricultural Public/Semi Public" at bounding box center [624, 323] width 828 height 22
select select "62802869-e470-474a-8a4c-8dbe1ccdd5ac"
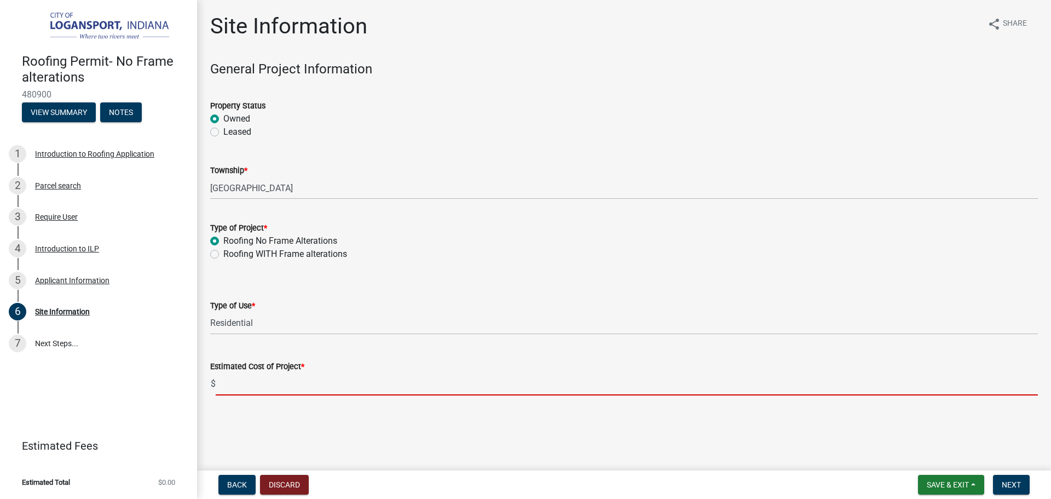
click at [286, 394] on input "text" at bounding box center [627, 384] width 822 height 22
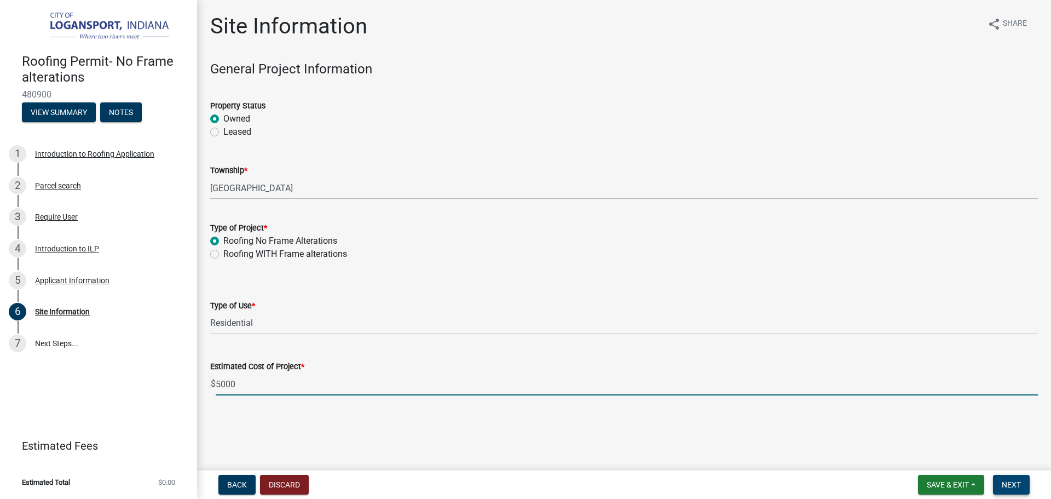
type input "5000"
click at [1021, 476] on button "Next" at bounding box center [1011, 485] width 37 height 20
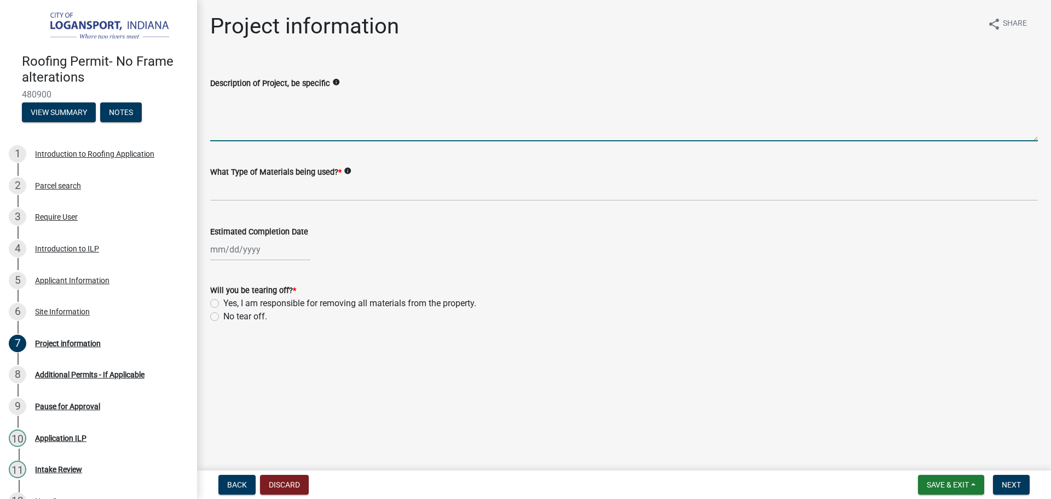
click at [336, 100] on textarea "Description of Project, be specific" at bounding box center [624, 115] width 828 height 51
type textarea "Tear off and reroof"
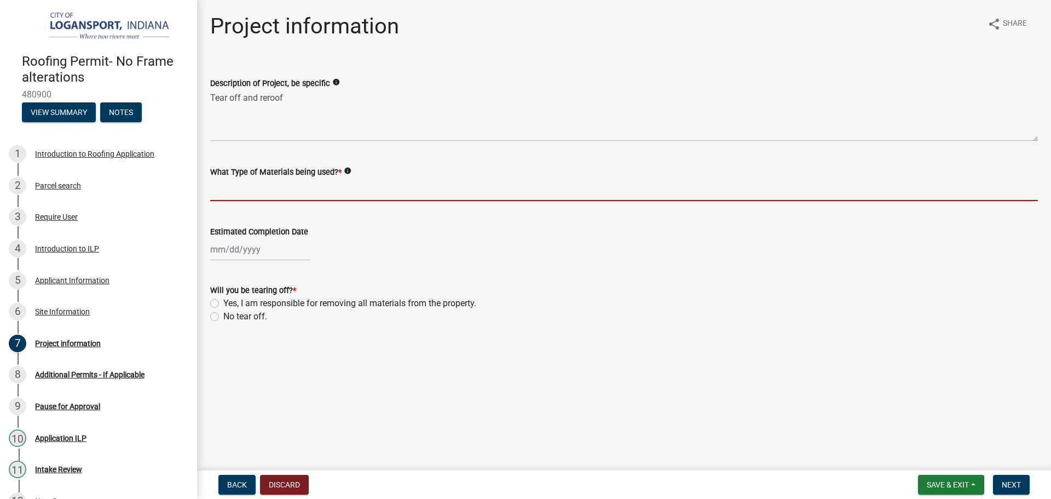
type input "s"
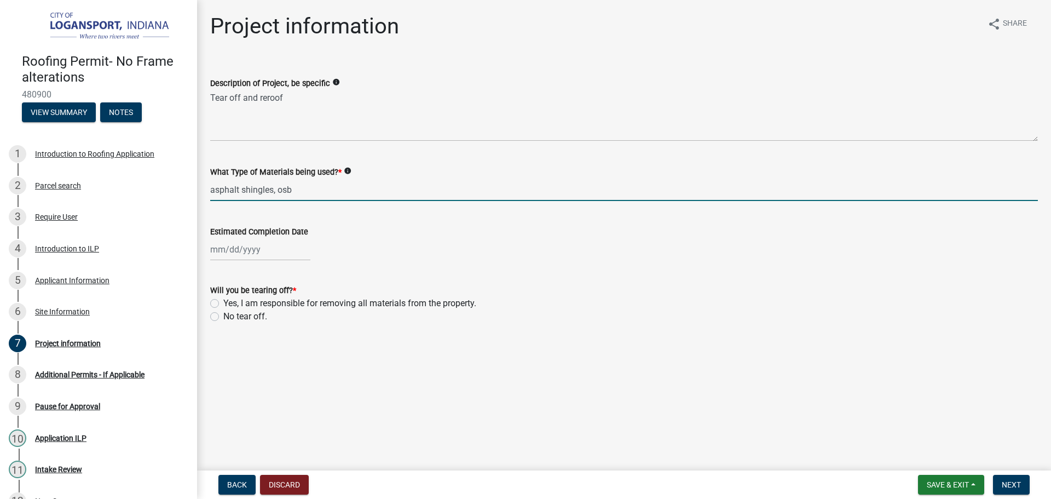
type input "asphalt shingles, osb"
select select "9"
select select "2025"
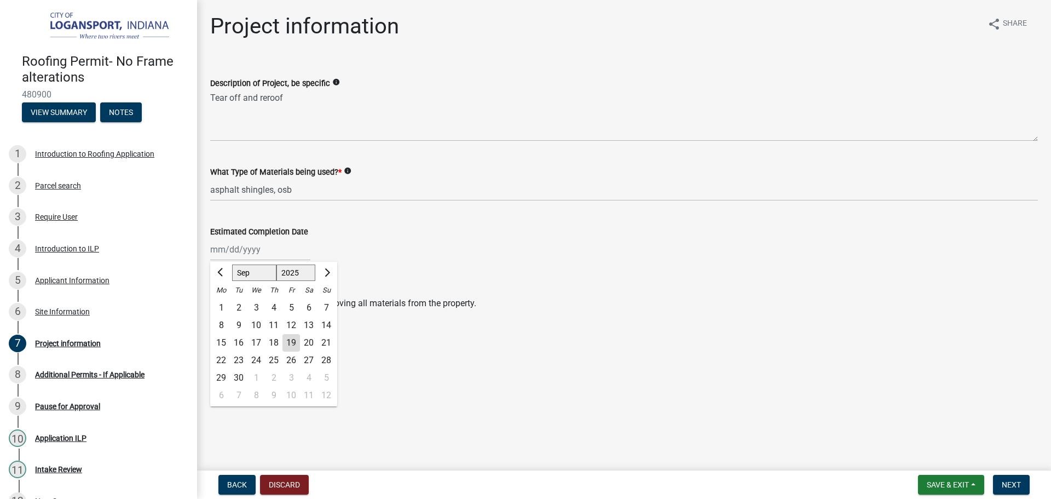
click at [230, 246] on div "[PERSON_NAME] Feb Mar Apr [PERSON_NAME][DATE] Oct Nov [DATE] 1526 1527 1528 152…" at bounding box center [260, 249] width 100 height 22
drag, startPoint x: 293, startPoint y: 344, endPoint x: 286, endPoint y: 352, distance: 10.9
click at [290, 345] on div "19" at bounding box center [292, 343] width 18 height 18
type input "[DATE]"
click at [223, 303] on label "Yes, I am responsible for removing all materials from the property." at bounding box center [349, 303] width 253 height 13
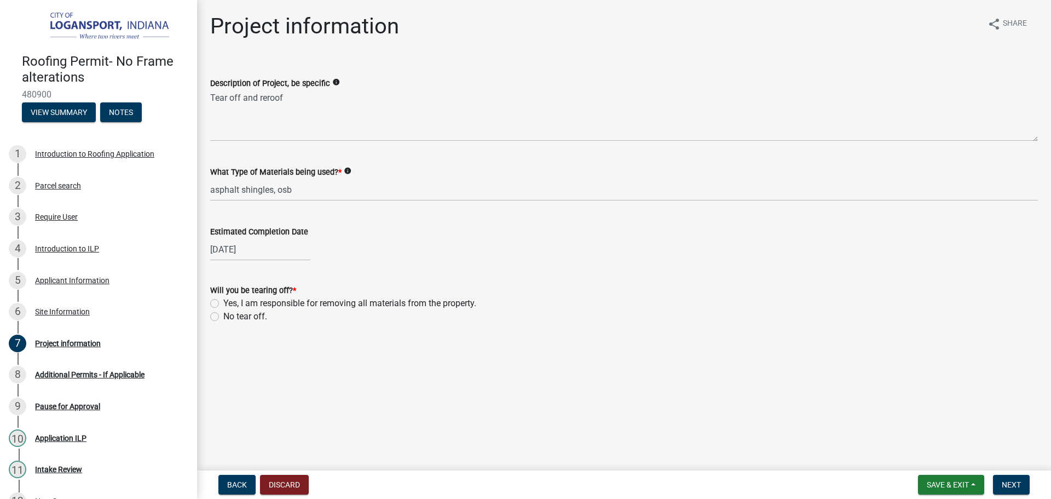
click at [223, 303] on input "Yes, I am responsible for removing all materials from the property." at bounding box center [226, 300] width 7 height 7
radio input "true"
drag, startPoint x: 696, startPoint y: 353, endPoint x: 735, endPoint y: 363, distance: 39.6
click at [701, 355] on main "Project information share Share Description of Project, be specific info Tear o…" at bounding box center [624, 233] width 854 height 466
click at [1016, 488] on span "Next" at bounding box center [1011, 484] width 19 height 9
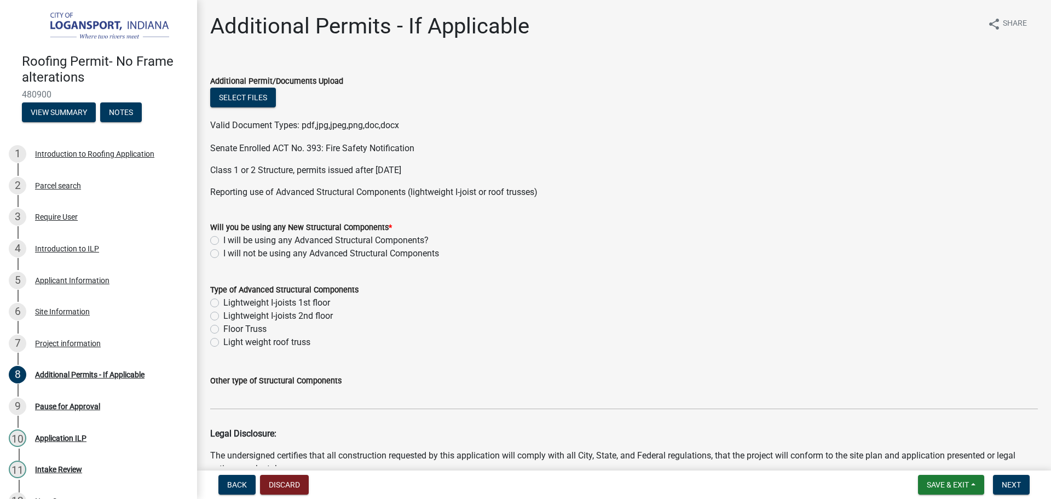
click at [218, 248] on div "I will not be using any Advanced Structural Components" at bounding box center [624, 253] width 828 height 13
click at [223, 250] on label "I will not be using any Advanced Structural Components" at bounding box center [331, 253] width 216 height 13
click at [223, 250] on input "I will not be using any Advanced Structural Components" at bounding box center [226, 250] width 7 height 7
radio input "true"
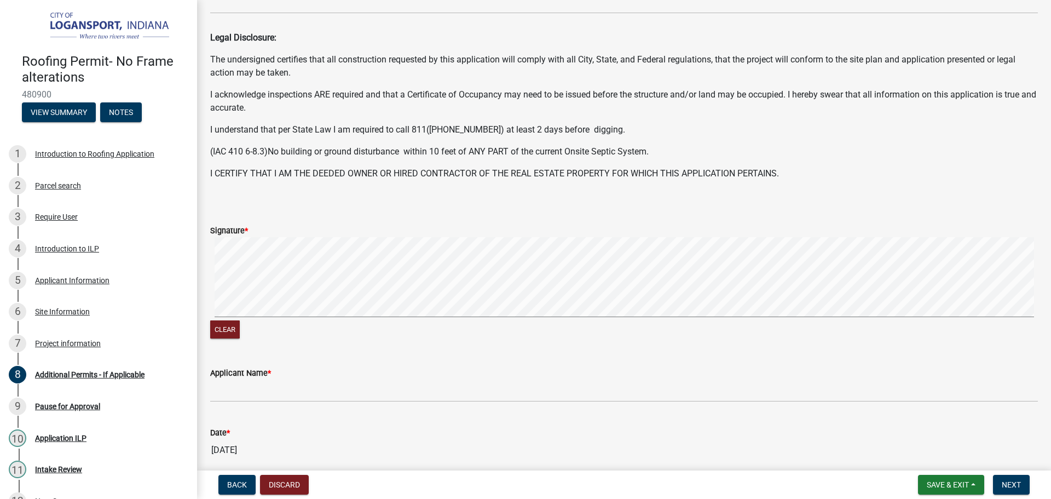
scroll to position [438, 0]
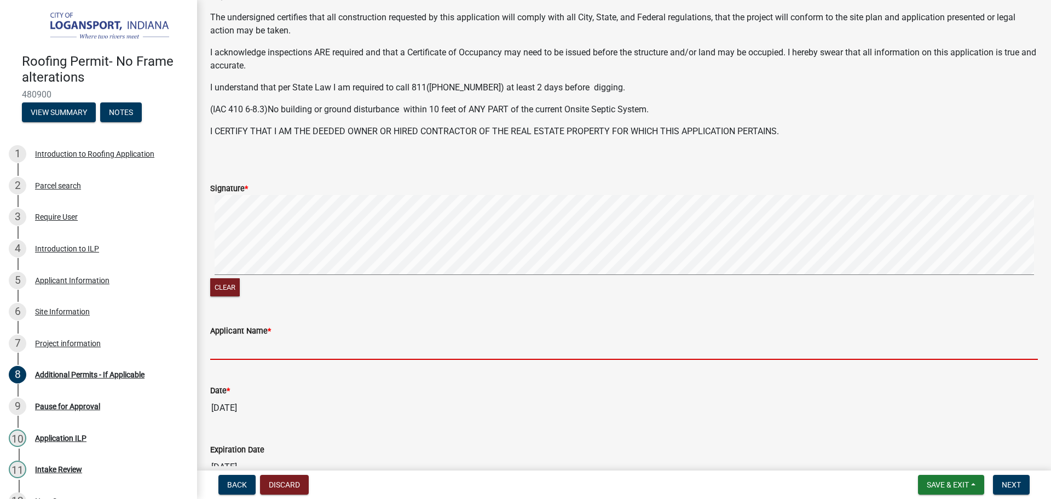
drag, startPoint x: 275, startPoint y: 338, endPoint x: 275, endPoint y: 345, distance: 6.6
click at [275, 343] on input "Applicant Name *" at bounding box center [624, 348] width 828 height 22
click at [227, 287] on button "Clear" at bounding box center [225, 287] width 30 height 18
click at [224, 353] on input "Applicant Name *" at bounding box center [624, 348] width 828 height 22
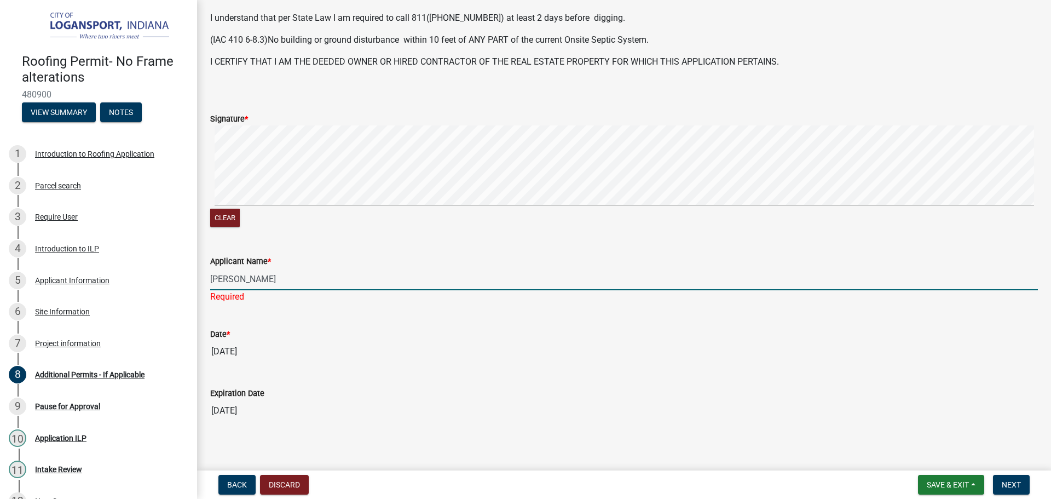
scroll to position [516, 0]
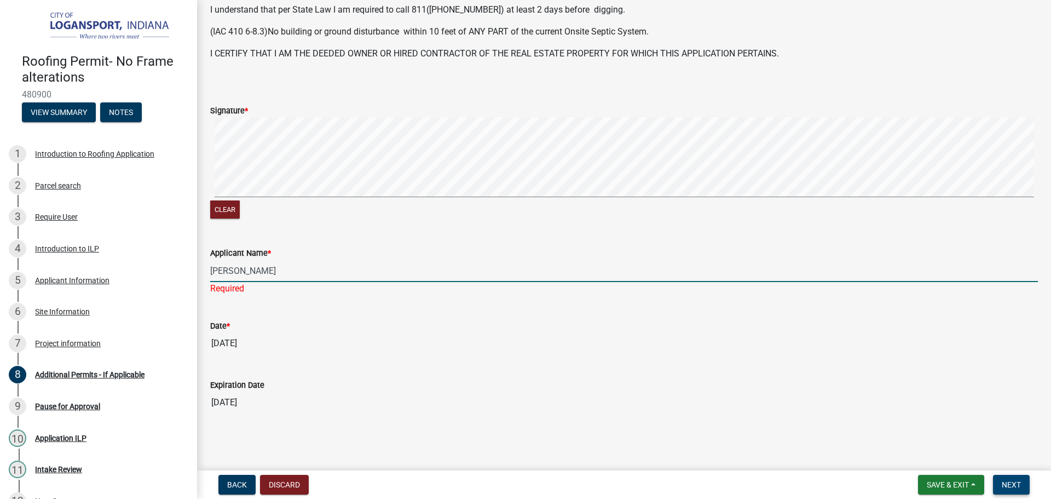
type input "[PERSON_NAME]"
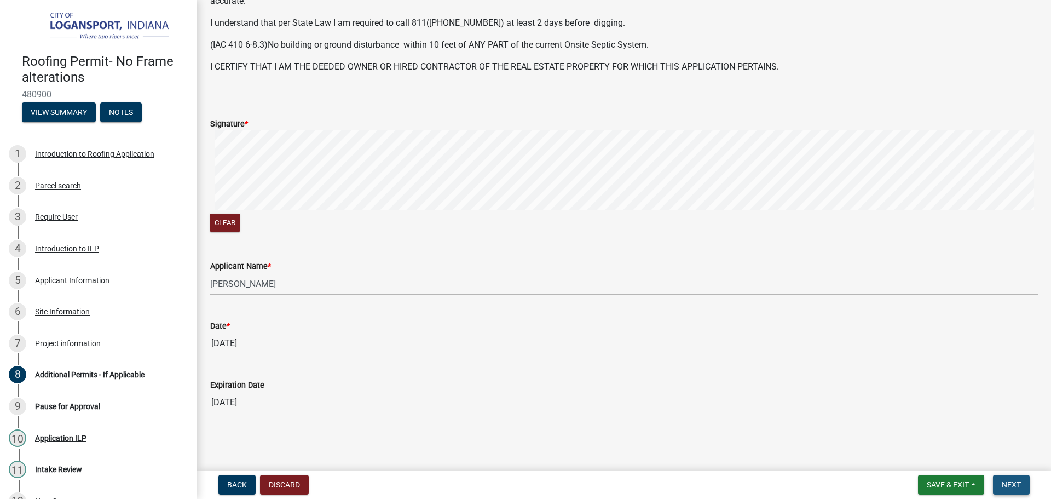
scroll to position [0, 0]
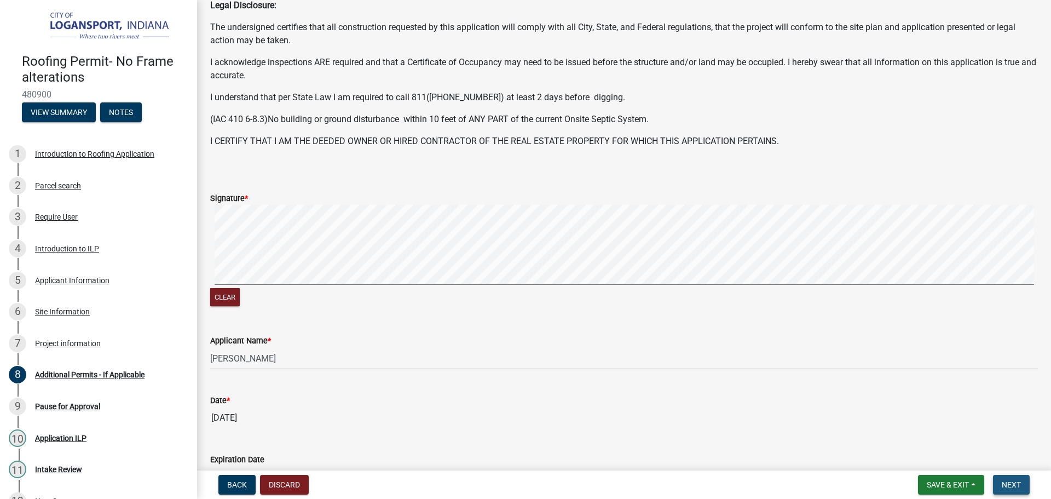
click at [1007, 476] on button "Next" at bounding box center [1011, 485] width 37 height 20
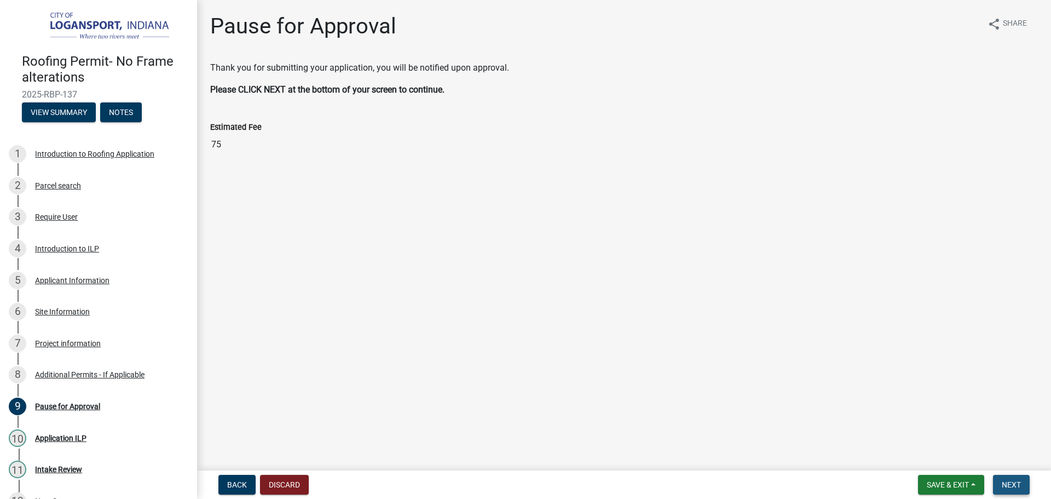
click at [1017, 485] on span "Next" at bounding box center [1011, 484] width 19 height 9
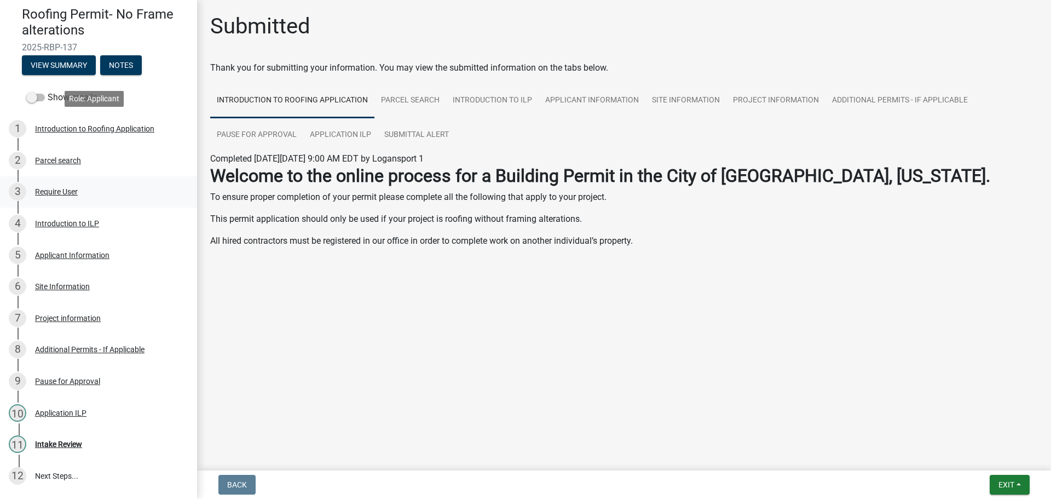
scroll to position [116, 0]
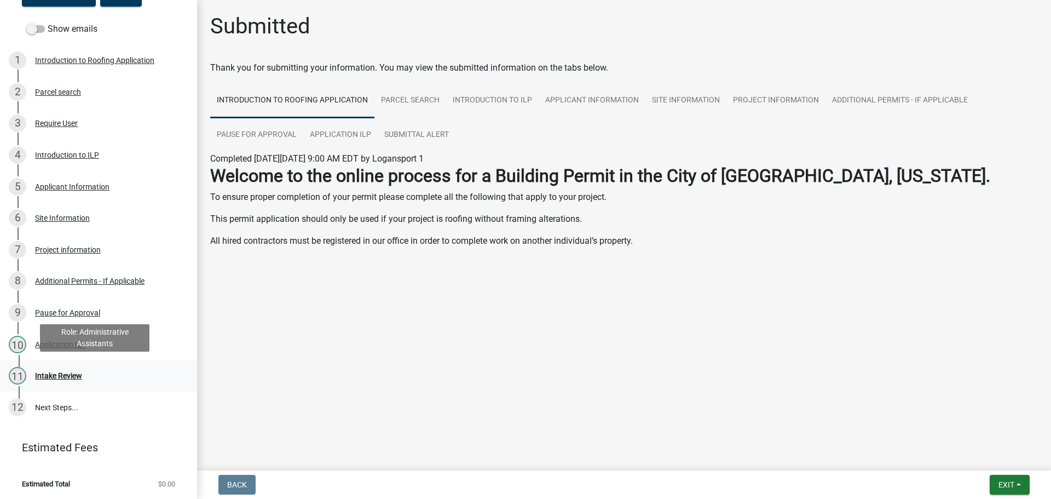
click at [75, 367] on div "11 Intake Review" at bounding box center [94, 376] width 171 height 18
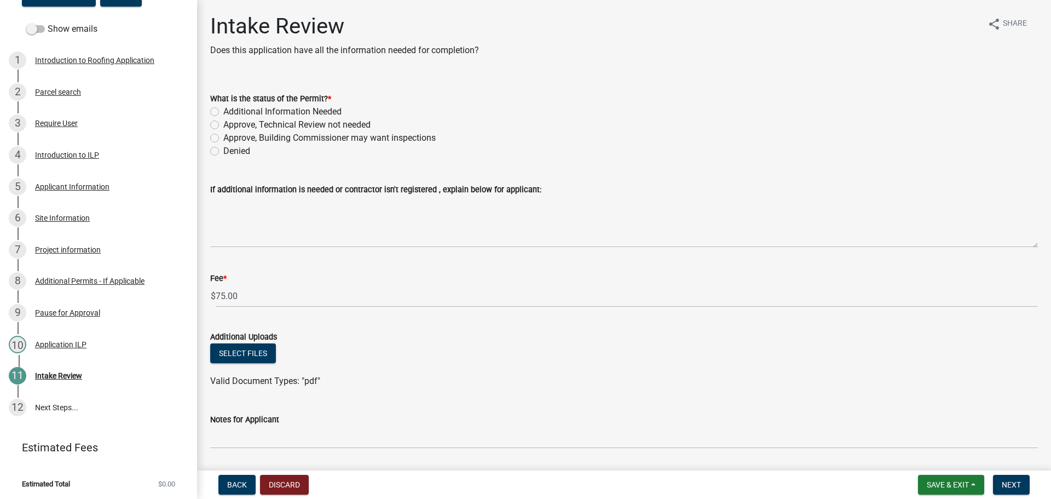
click at [223, 128] on label "Approve, Technical Review not needed" at bounding box center [296, 124] width 147 height 13
click at [223, 125] on input "Approve, Technical Review not needed" at bounding box center [226, 121] width 7 height 7
radio input "true"
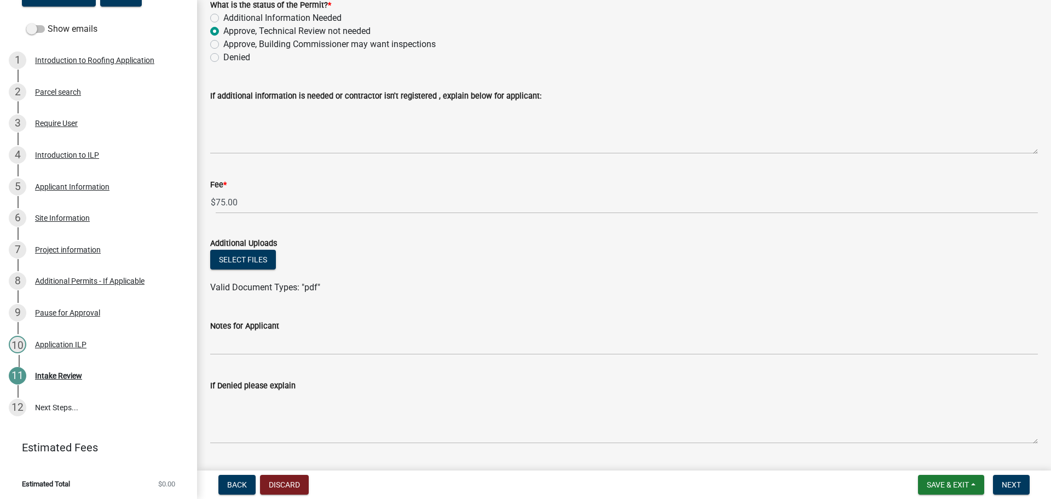
scroll to position [123, 0]
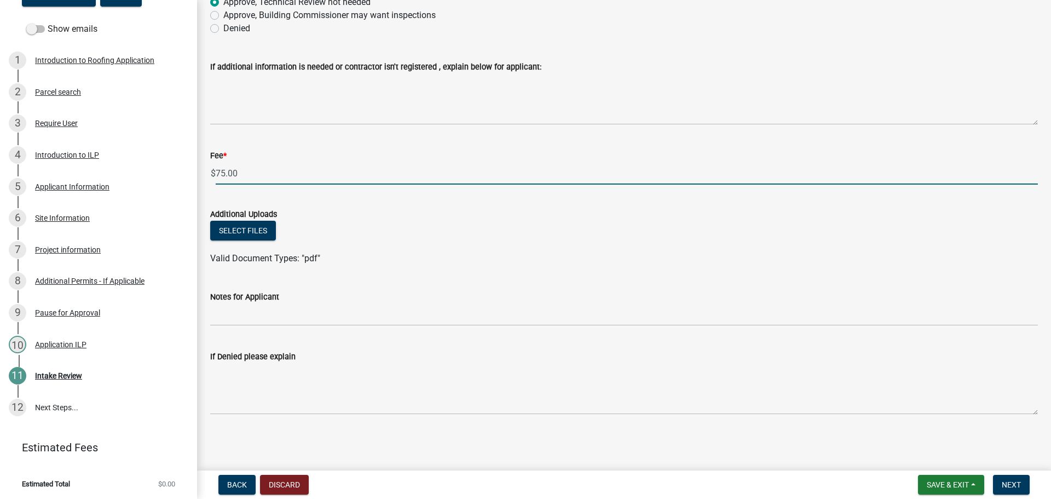
click at [307, 180] on input "75.00" at bounding box center [627, 173] width 822 height 22
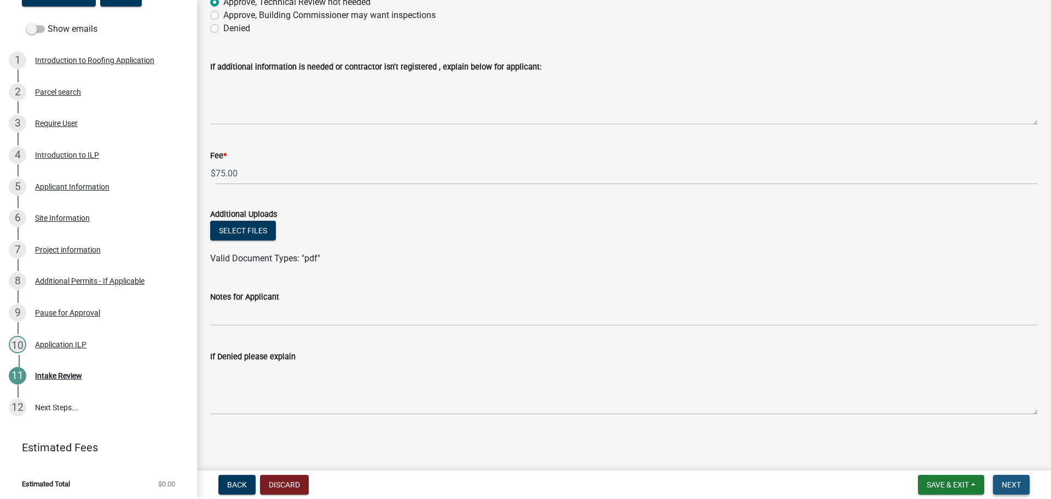
click at [1010, 484] on span "Next" at bounding box center [1011, 484] width 19 height 9
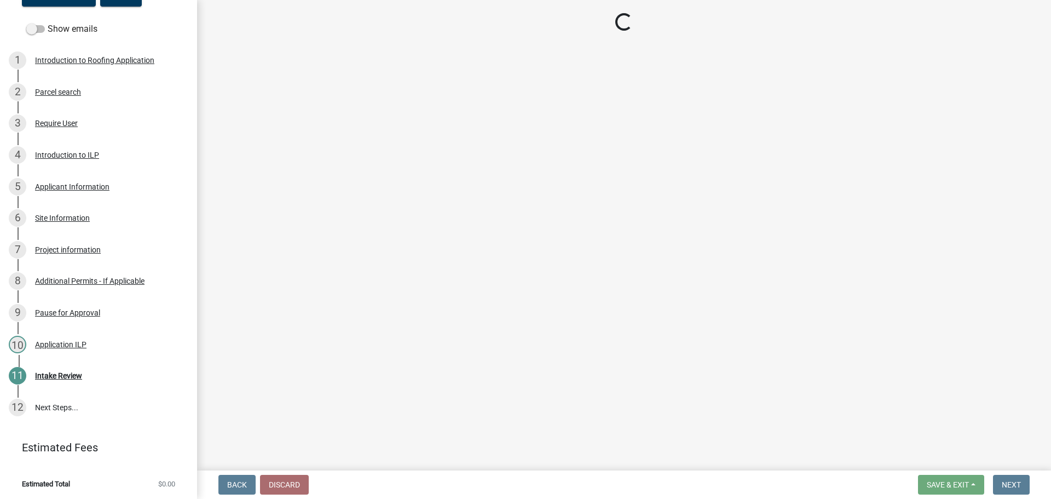
select select "3: 3"
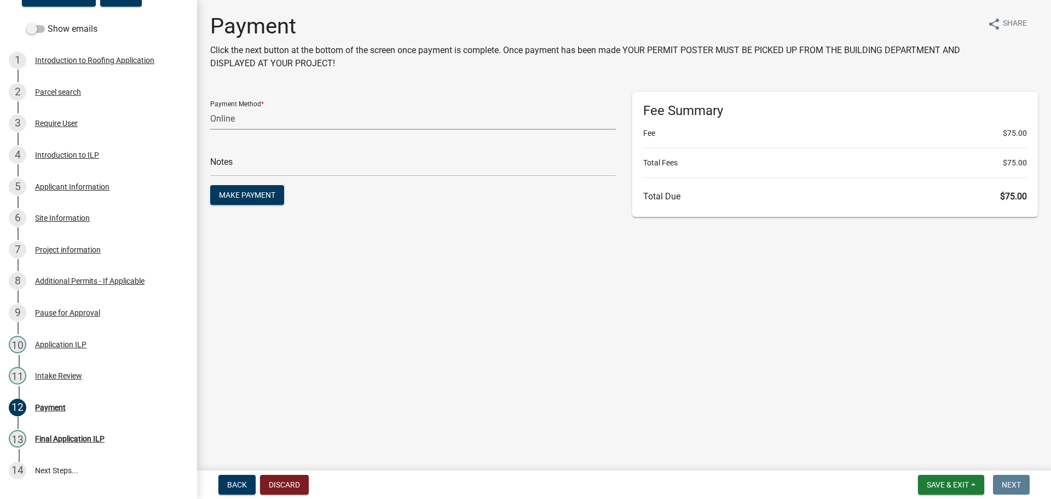
click at [254, 112] on select "Credit Card POS Check Cash Online" at bounding box center [413, 118] width 406 height 22
click at [584, 305] on main "Payment Click the next button at the bottom of the screen once payment is compl…" at bounding box center [624, 233] width 854 height 466
click at [229, 194] on span "Make Payment" at bounding box center [247, 195] width 56 height 9
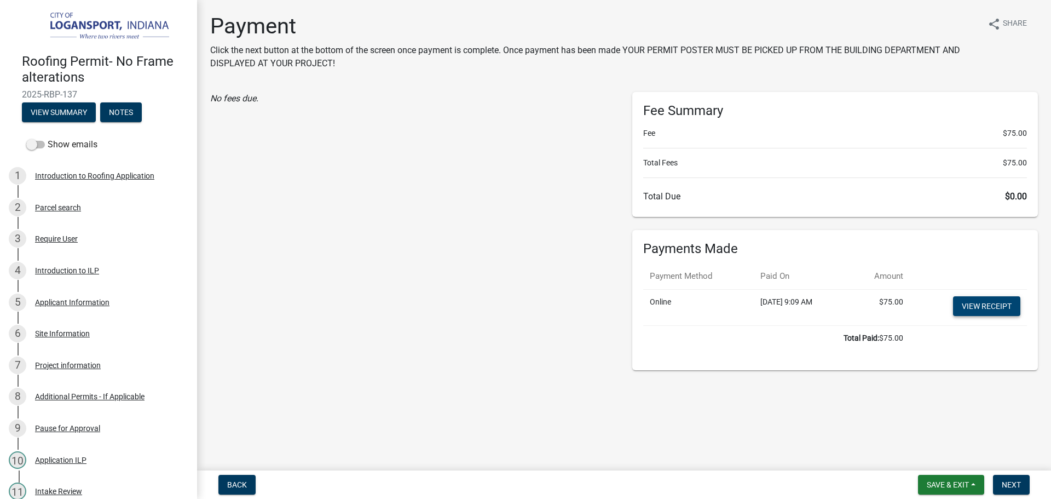
click at [982, 304] on link "View receipt" at bounding box center [986, 306] width 67 height 20
click at [1022, 485] on button "Next" at bounding box center [1011, 485] width 37 height 20
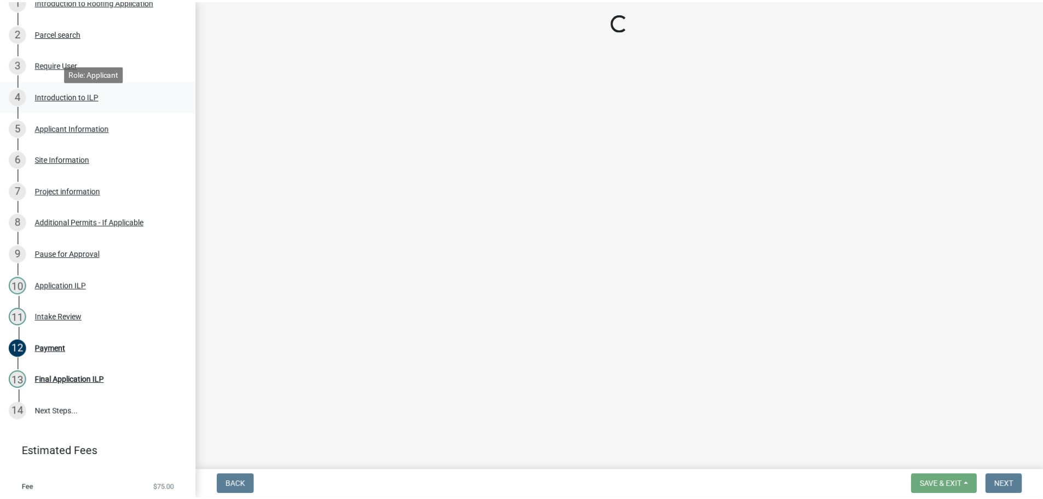
scroll to position [203, 0]
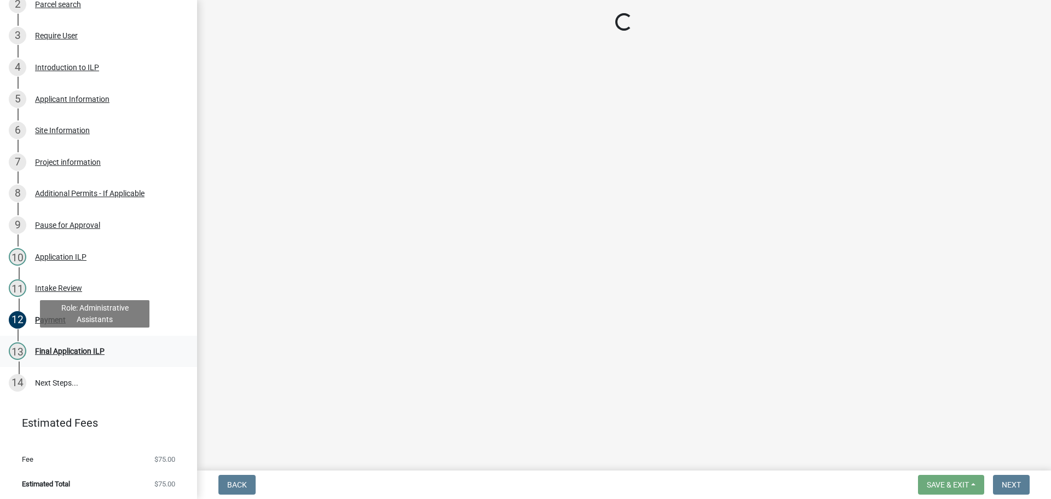
click at [91, 347] on div "Final Application ILP" at bounding box center [70, 351] width 70 height 8
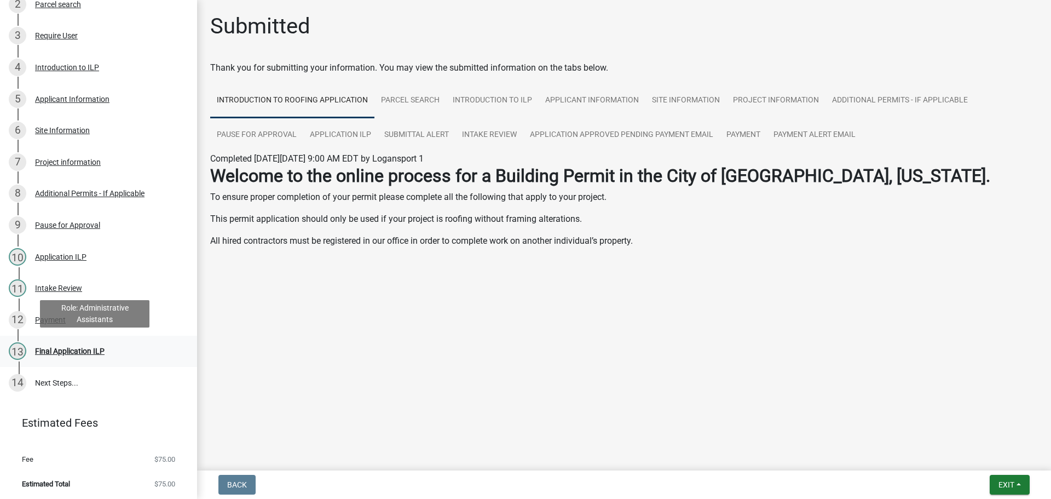
click at [96, 343] on div "13 Final Application ILP" at bounding box center [94, 351] width 171 height 18
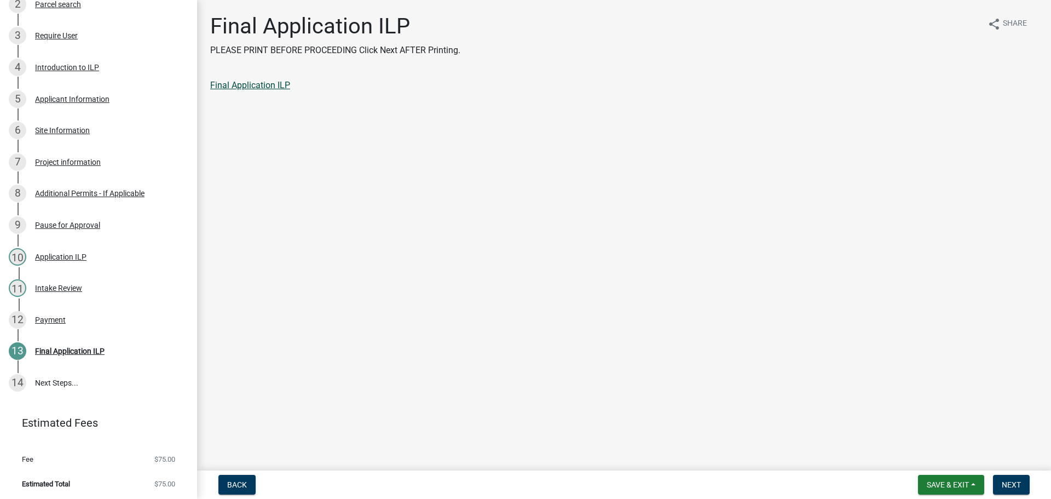
click at [262, 84] on link "Final Application ILP" at bounding box center [250, 85] width 80 height 10
click at [1028, 487] on button "Next" at bounding box center [1011, 485] width 37 height 20
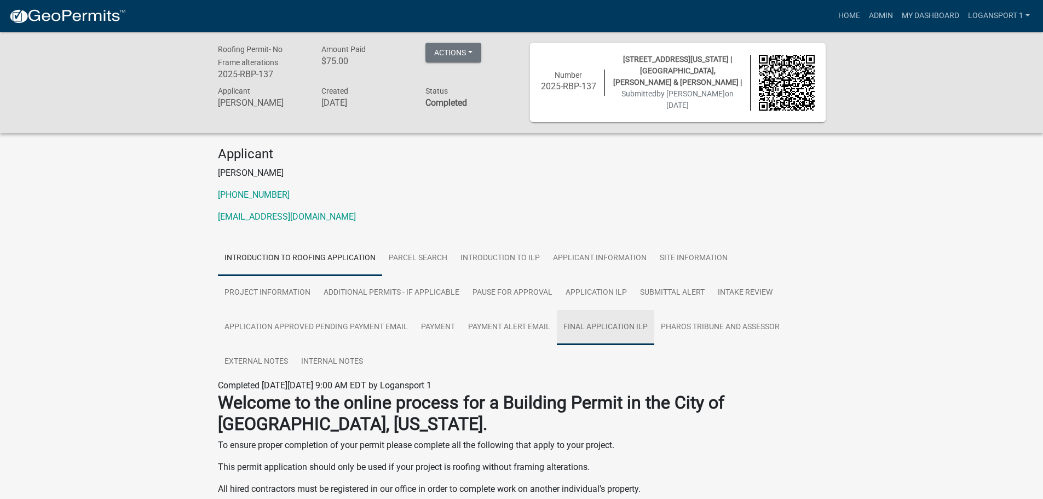
click at [621, 323] on link "Final Application ILP" at bounding box center [605, 327] width 97 height 35
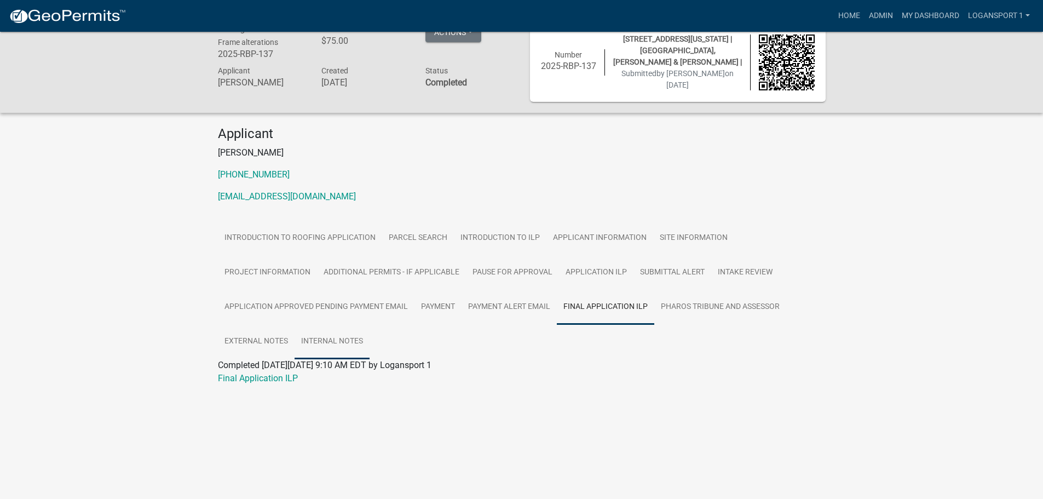
scroll to position [32, 0]
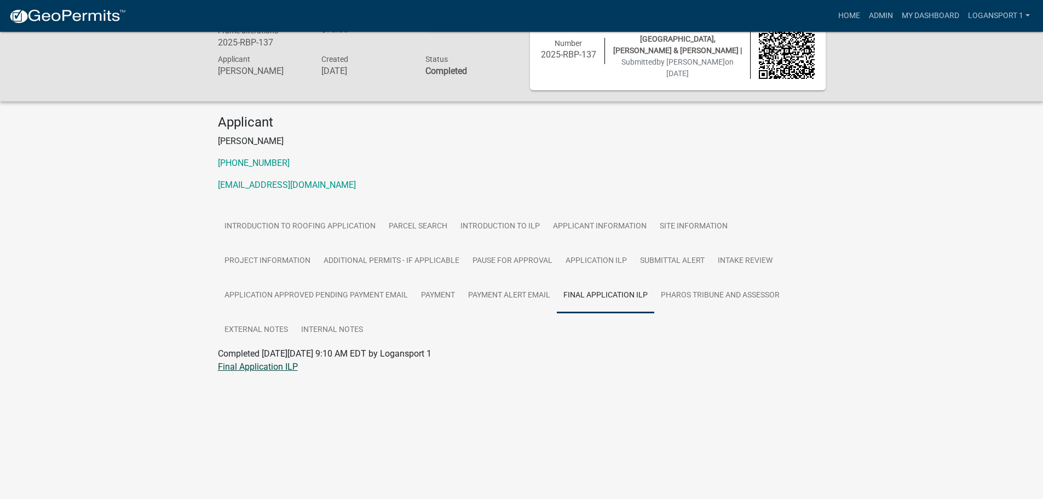
click at [264, 366] on link "Final Application ILP" at bounding box center [258, 366] width 80 height 10
click at [845, 18] on link "Home" at bounding box center [849, 15] width 31 height 21
